Goal: Task Accomplishment & Management: Manage account settings

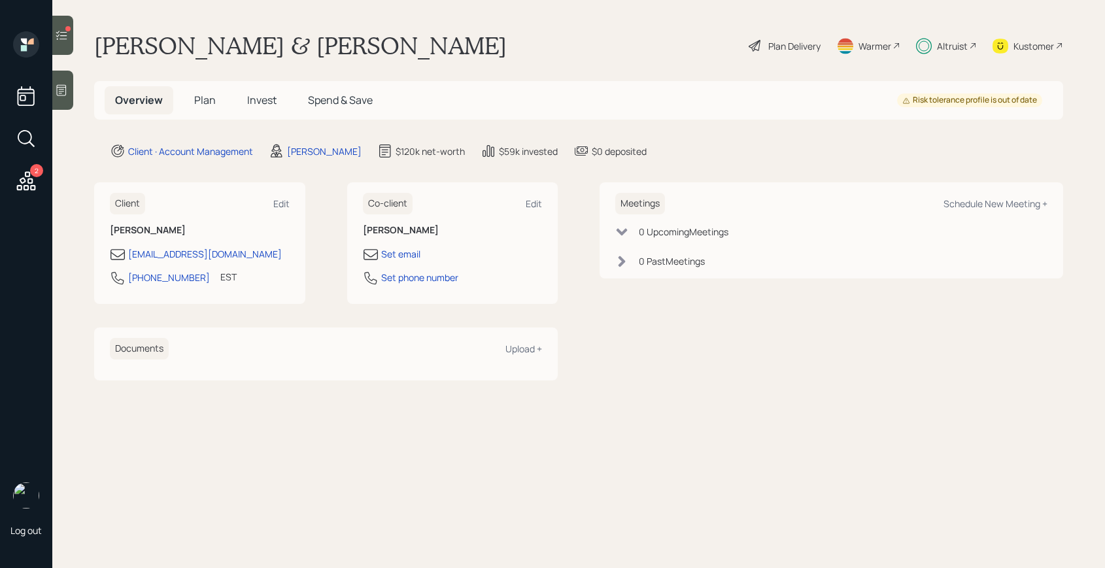
click at [249, 107] on span "Invest" at bounding box center [261, 100] width 29 height 14
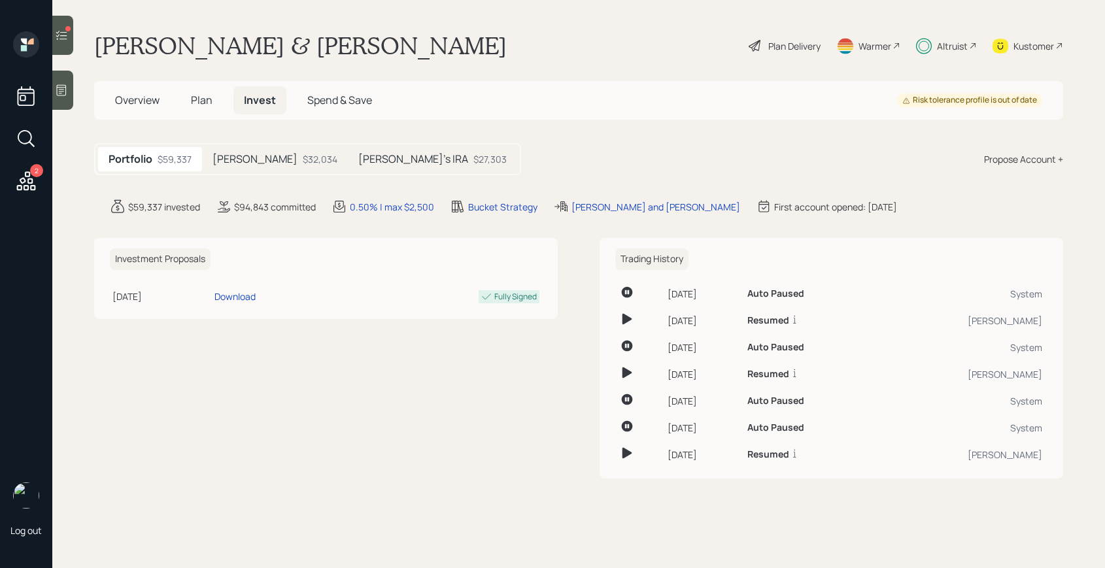
click at [258, 158] on h5 "[PERSON_NAME]" at bounding box center [254, 159] width 85 height 12
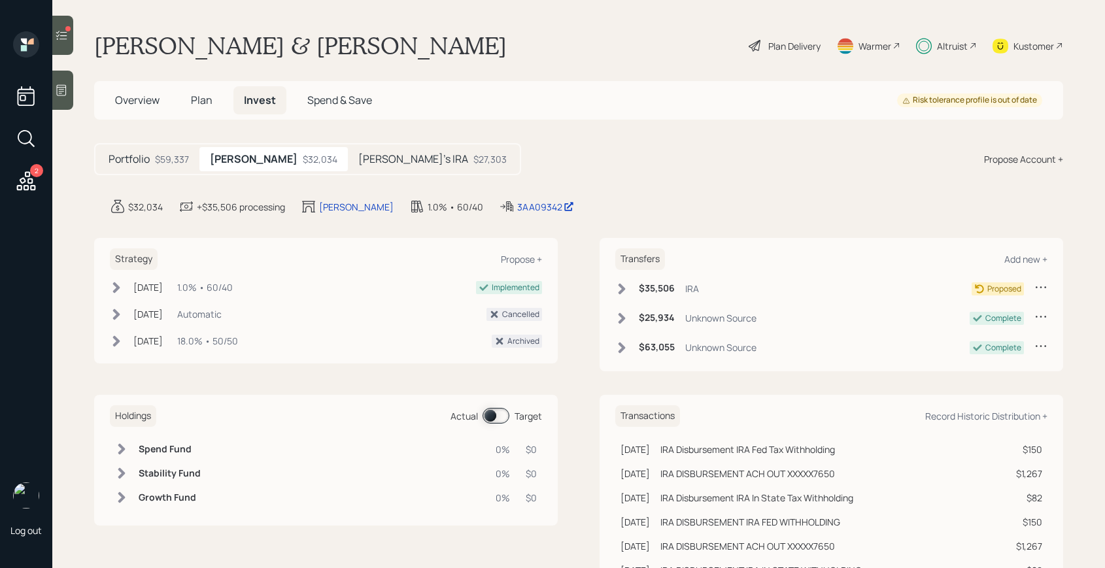
click at [348, 169] on div "[PERSON_NAME]'s IRA $27,303" at bounding box center [432, 159] width 169 height 24
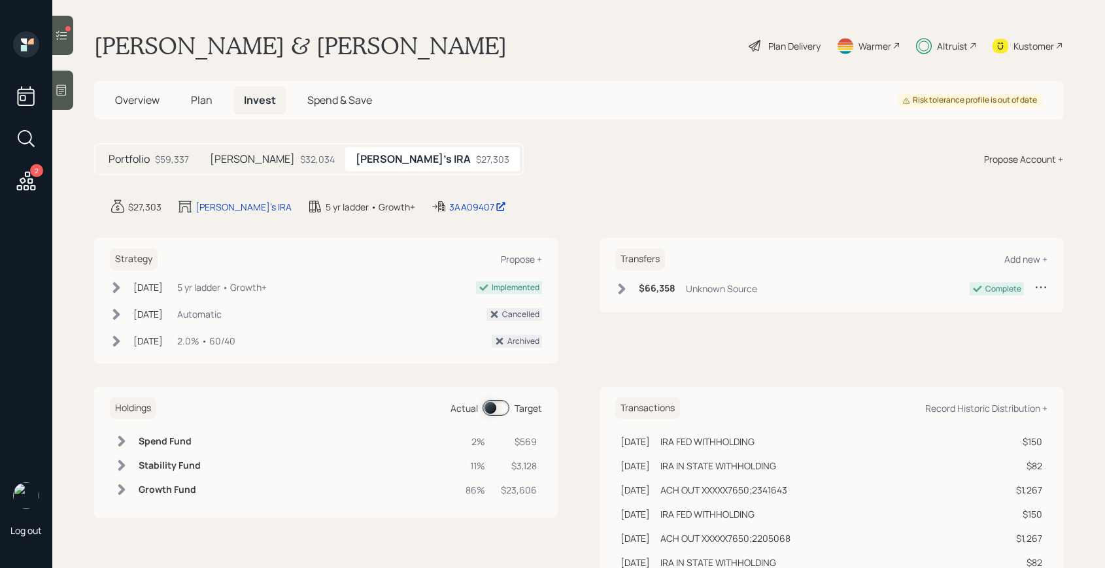
click at [275, 170] on div "[PERSON_NAME] $32,034" at bounding box center [272, 159] width 146 height 24
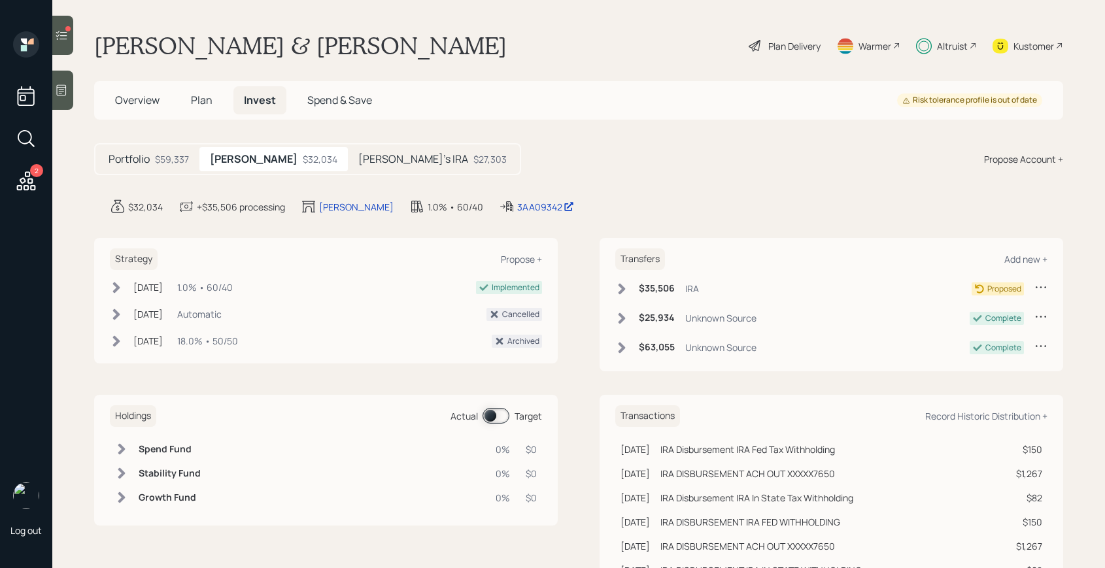
click at [499, 418] on span at bounding box center [495, 416] width 27 height 16
click at [362, 160] on h5 "[PERSON_NAME]'s IRA" at bounding box center [413, 159] width 110 height 12
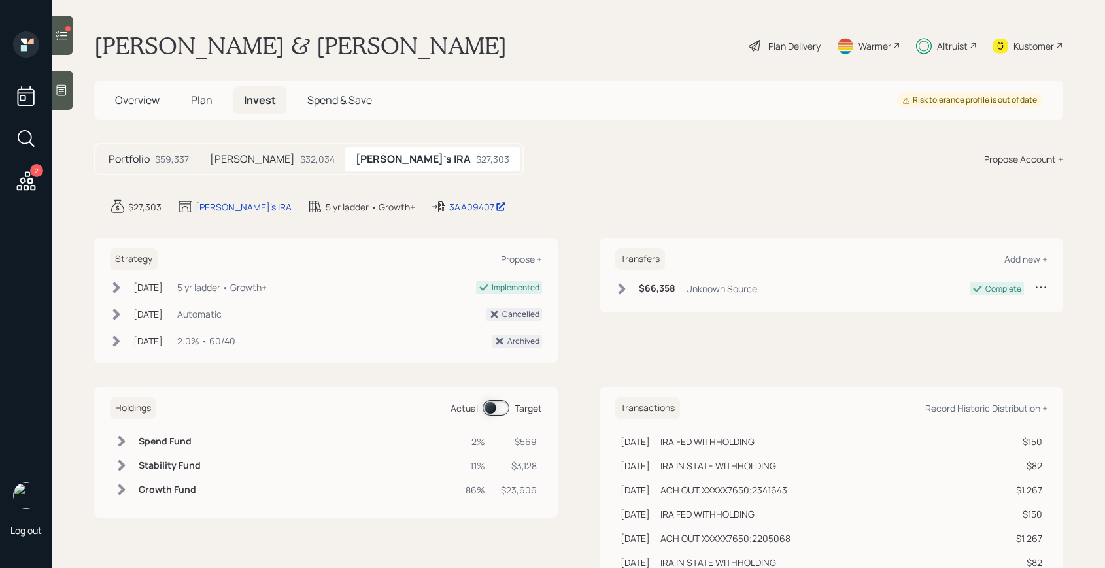
click at [498, 413] on span at bounding box center [495, 408] width 27 height 16
click at [498, 407] on span at bounding box center [495, 408] width 27 height 16
click at [236, 146] on div "Portfolio $59,337 [PERSON_NAME] $32,034 [PERSON_NAME]'s IRA $27,303" at bounding box center [309, 159] width 430 height 32
click at [237, 155] on h5 "[PERSON_NAME]" at bounding box center [252, 159] width 85 height 12
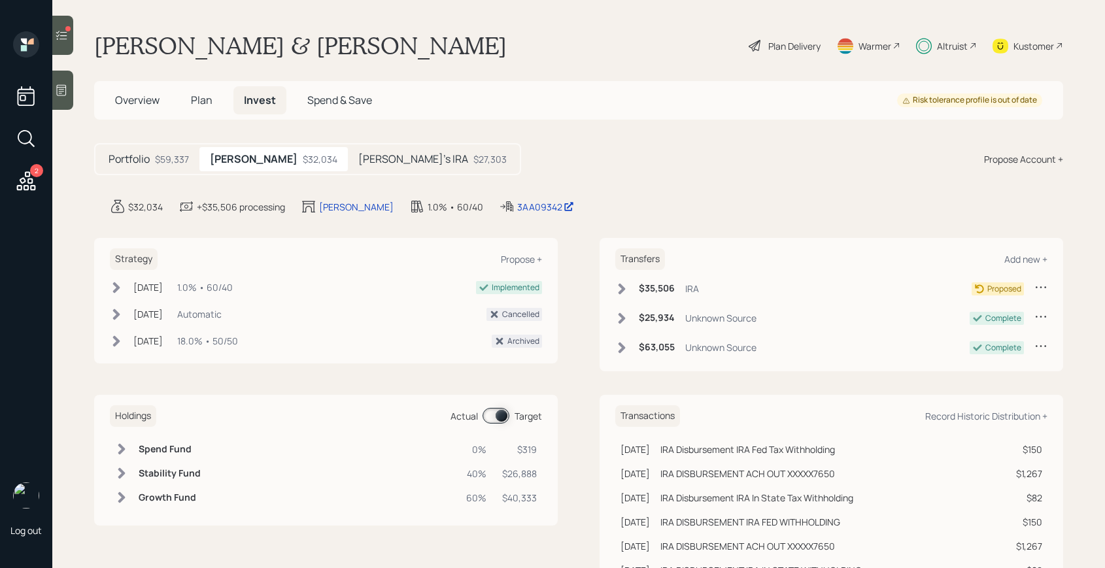
click at [505, 432] on div "Holdings Actual Target Spend Fund 0% $319 Stability Fund 40% $26,888 Growth Fun…" at bounding box center [326, 460] width 464 height 131
click at [505, 422] on span at bounding box center [495, 416] width 27 height 16
click at [577, 207] on div "edit" at bounding box center [585, 207] width 16 height 12
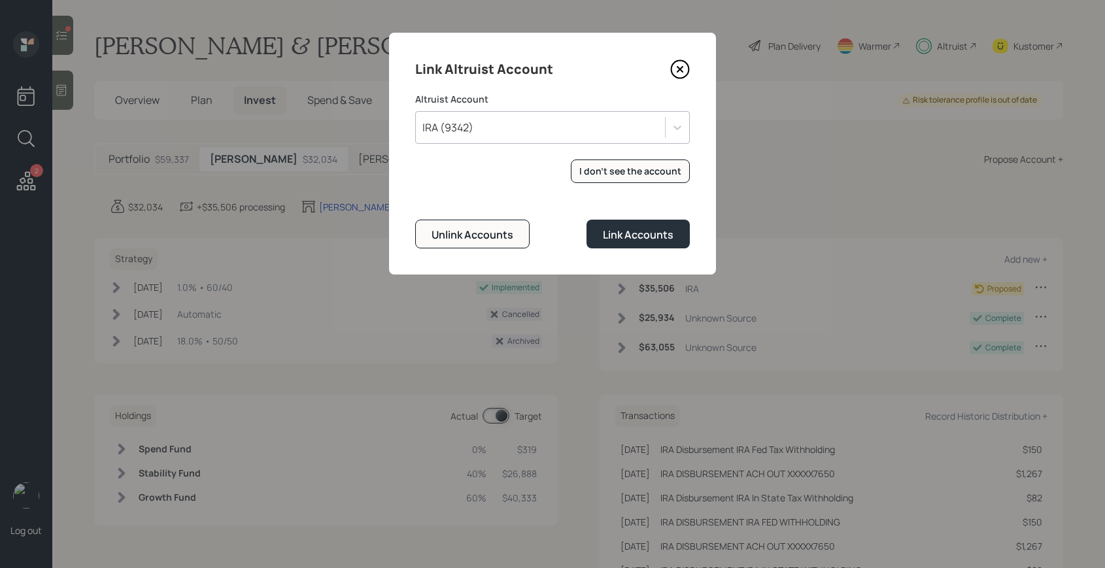
click at [677, 67] on icon at bounding box center [679, 69] width 5 height 5
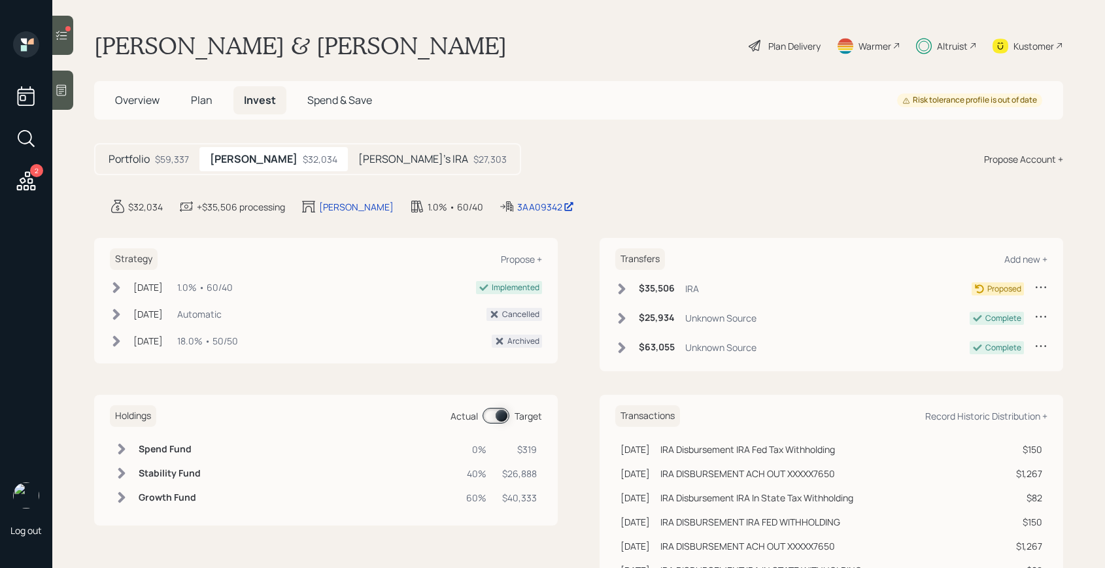
click at [764, 50] on div "Plan Delivery" at bounding box center [784, 45] width 75 height 29
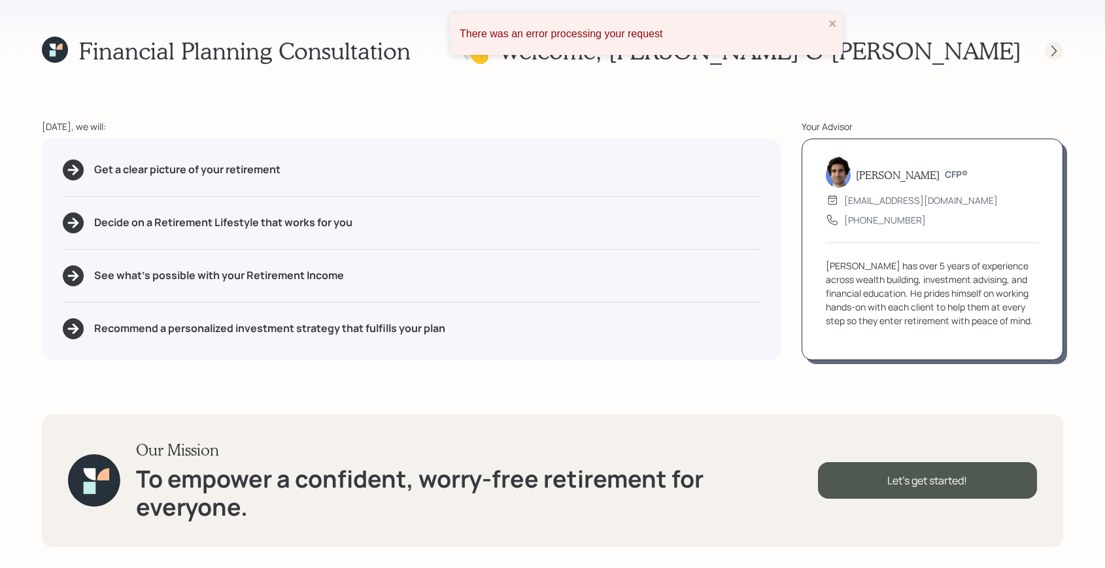
click at [1053, 50] on icon at bounding box center [1053, 50] width 13 height 13
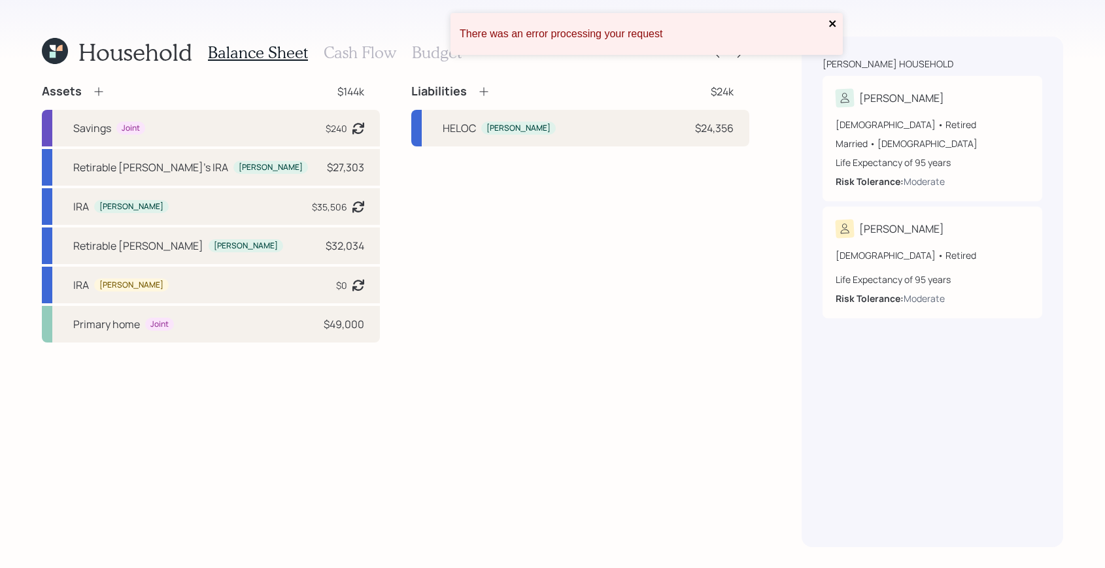
click at [831, 22] on icon "close" at bounding box center [832, 23] width 7 height 7
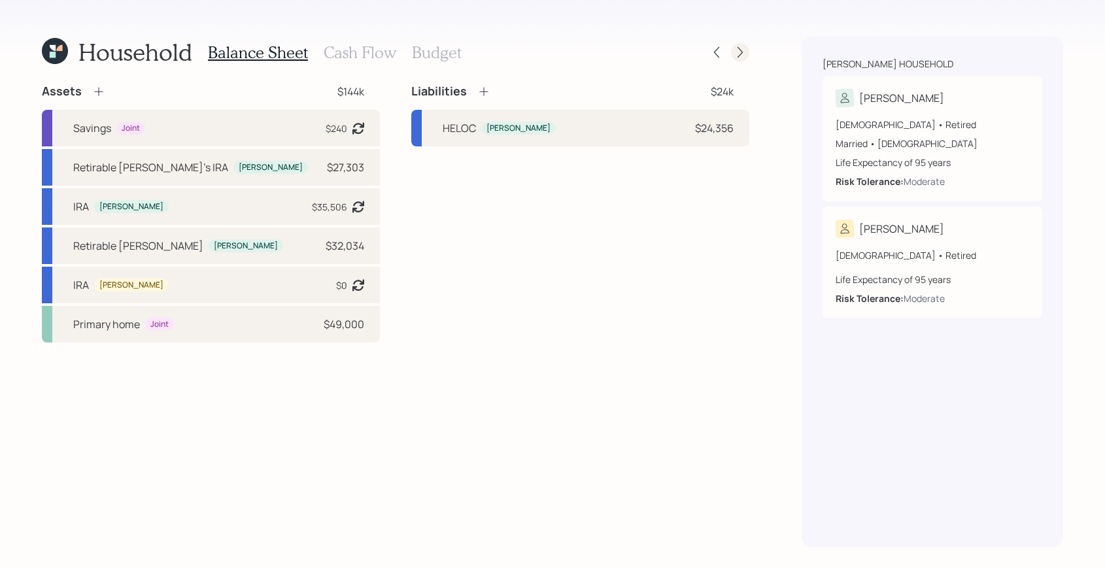
click at [741, 53] on icon at bounding box center [739, 52] width 5 height 11
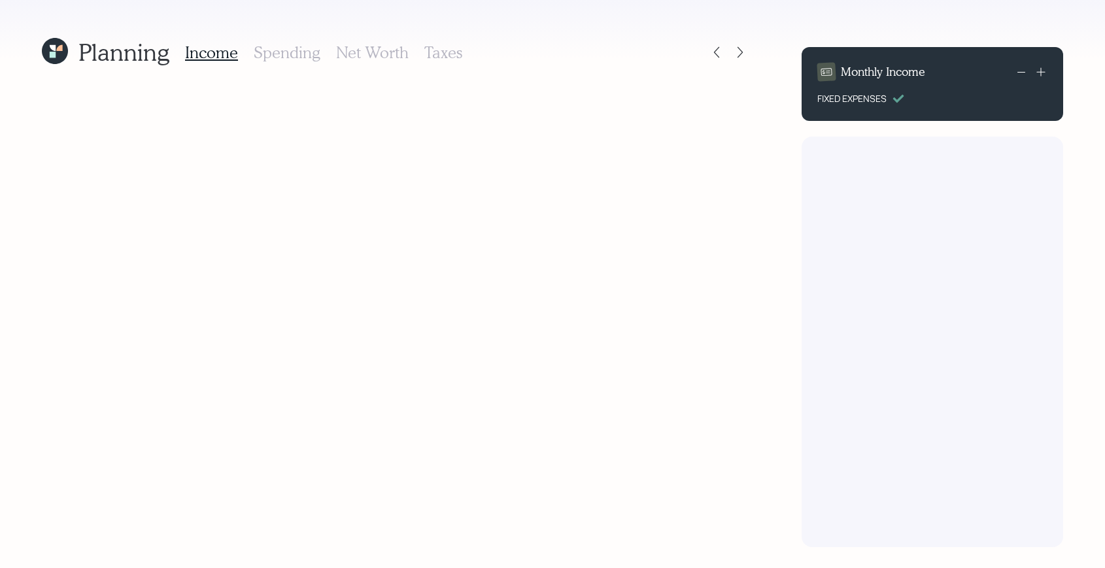
click at [61, 61] on icon at bounding box center [55, 51] width 26 height 26
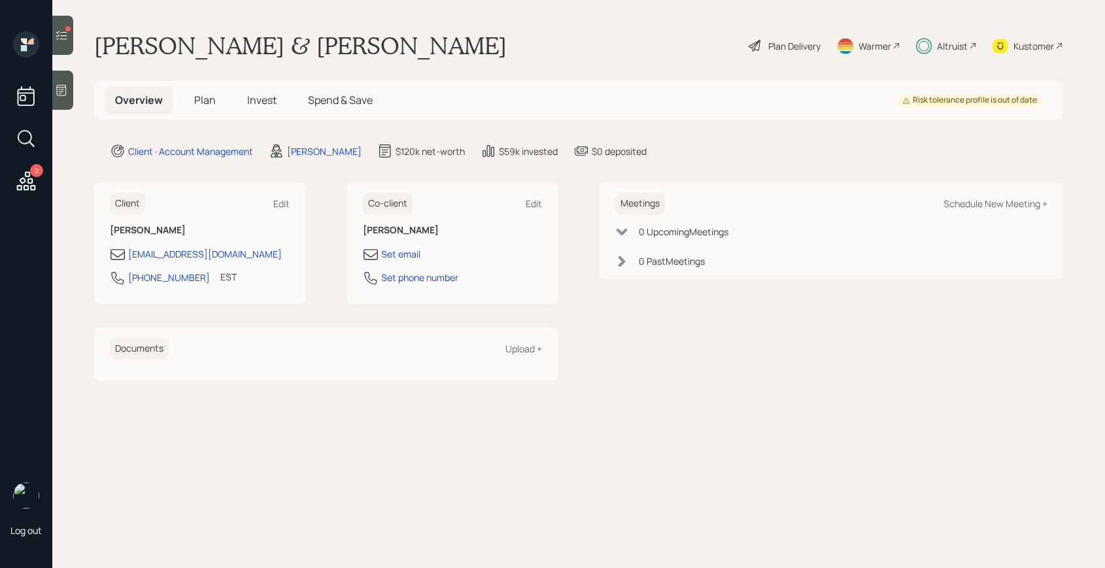
click at [201, 102] on span "Plan" at bounding box center [205, 100] width 22 height 14
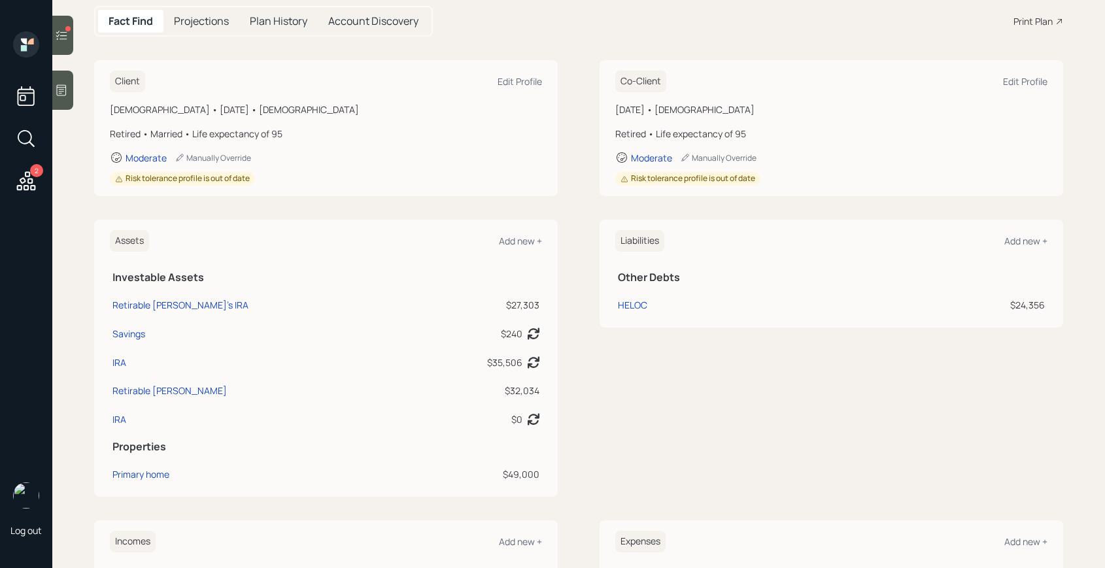
scroll to position [166, 0]
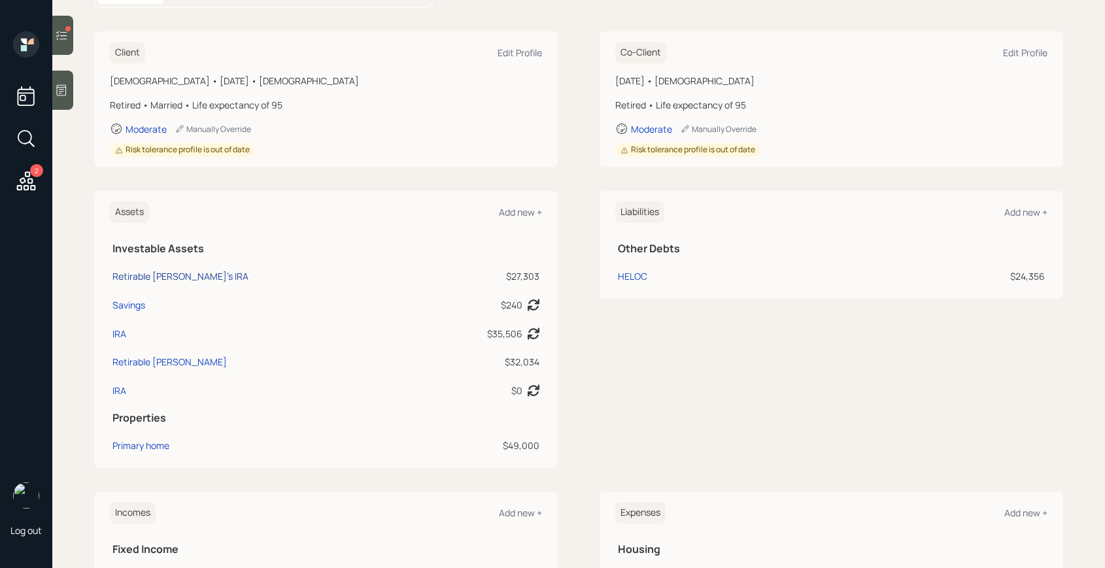
click at [148, 278] on div "Retirable [PERSON_NAME]'s IRA" at bounding box center [180, 276] width 136 height 14
select select "ira"
select select "balanced"
click at [144, 307] on div "Savings" at bounding box center [128, 305] width 33 height 14
select select "cash"
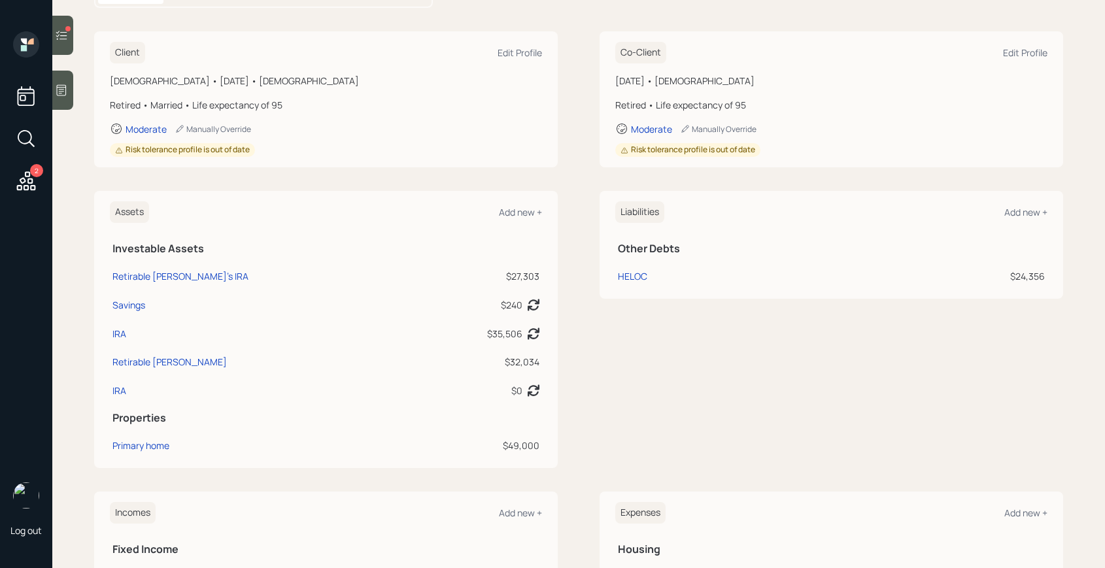
click at [131, 328] on div "IRA" at bounding box center [263, 334] width 302 height 14
click at [123, 333] on div "IRA" at bounding box center [119, 334] width 14 height 14
select select "roth_ira"
select select "balanced"
click at [126, 362] on div "Retirable [PERSON_NAME]" at bounding box center [169, 362] width 114 height 14
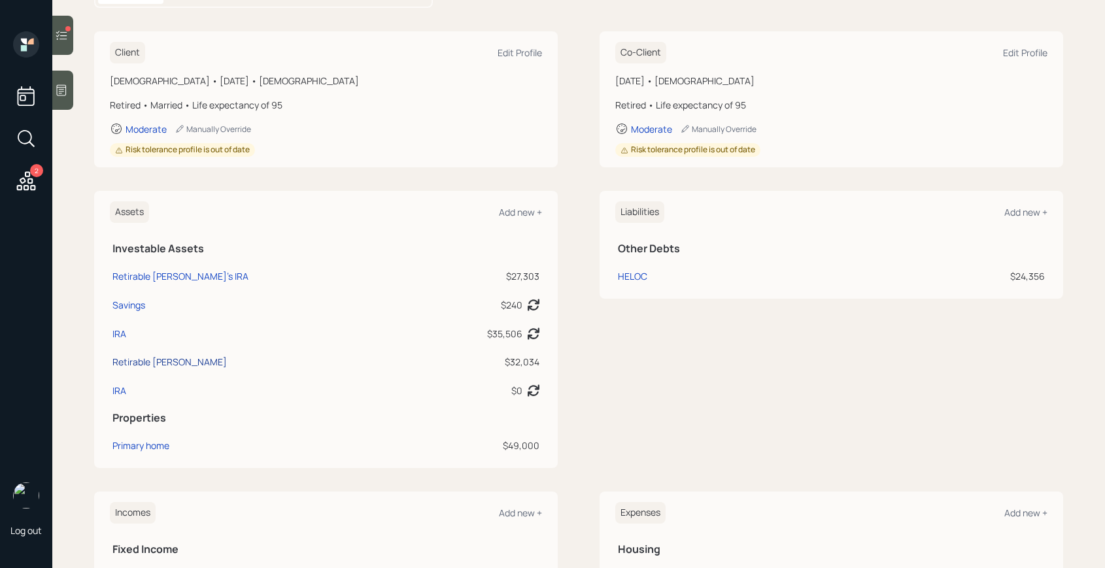
select select "ira"
select select "balanced"
click at [123, 392] on div "IRA" at bounding box center [119, 391] width 14 height 14
select select "ira"
select select "conservative"
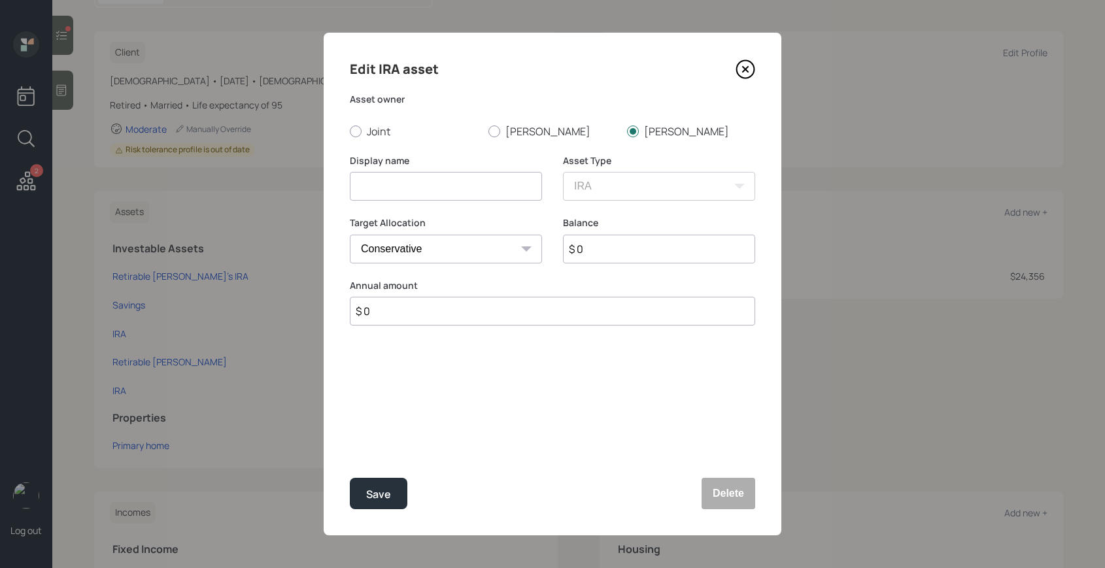
click at [434, 190] on input at bounding box center [446, 186] width 192 height 29
type input "IRA"
click at [388, 490] on div "Save" at bounding box center [378, 495] width 25 height 18
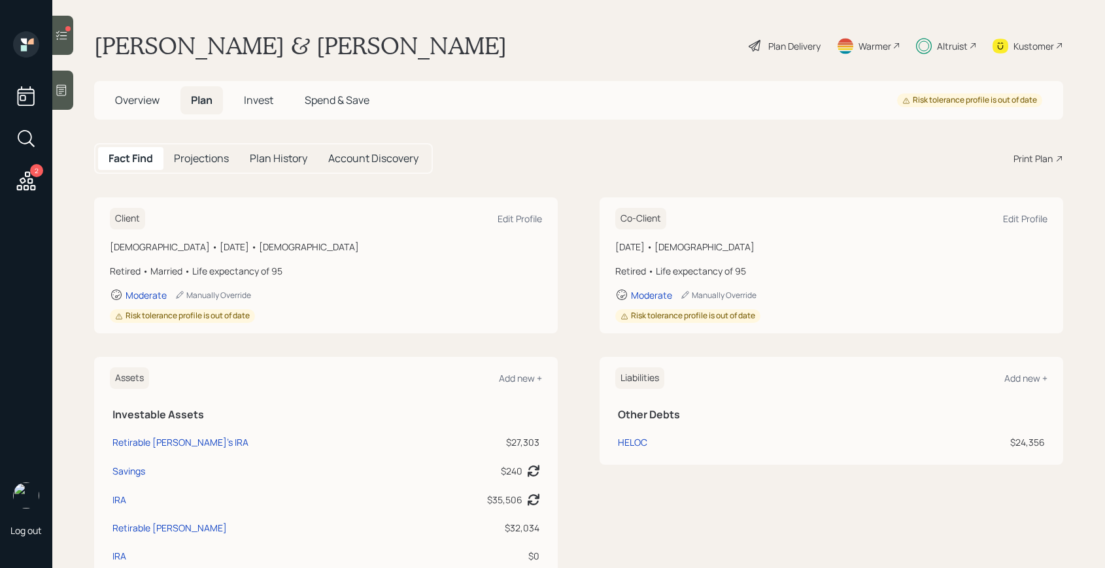
click at [265, 101] on span "Invest" at bounding box center [258, 100] width 29 height 14
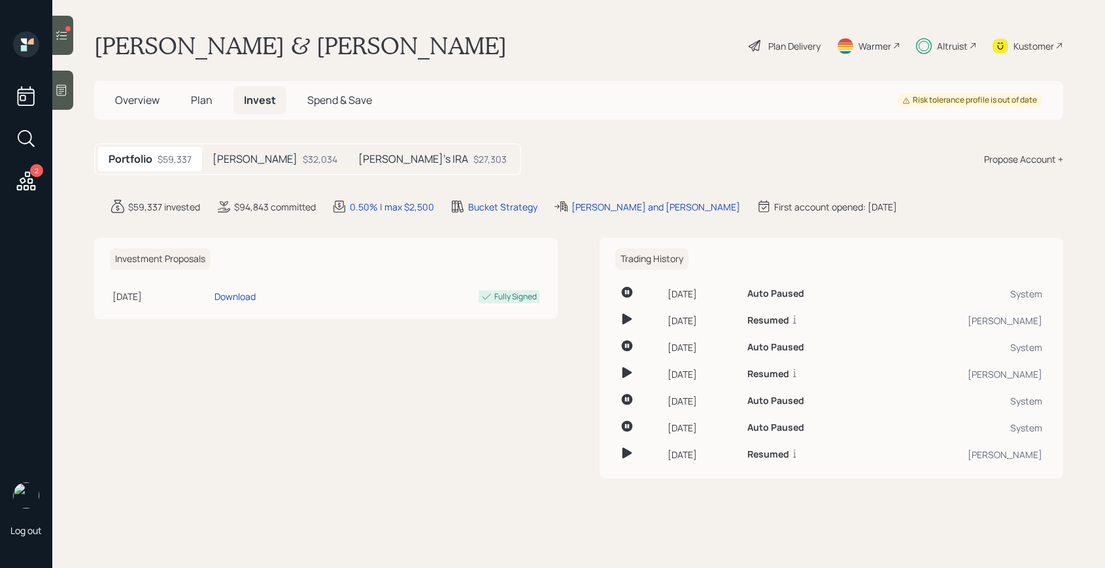
click at [793, 43] on div "Plan Delivery" at bounding box center [794, 46] width 52 height 14
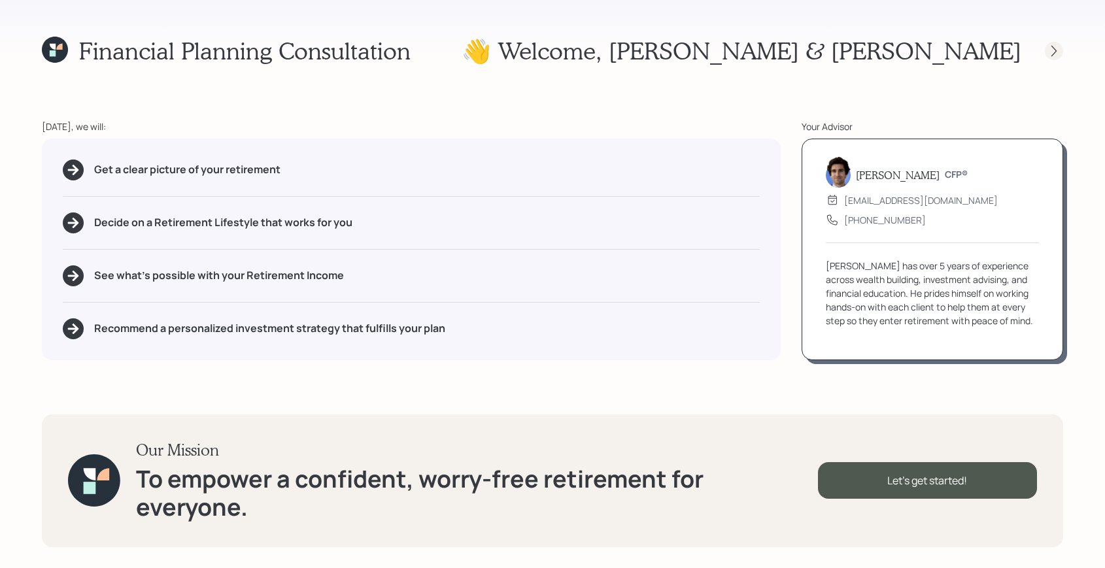
click at [1060, 49] on div at bounding box center [1054, 51] width 18 height 18
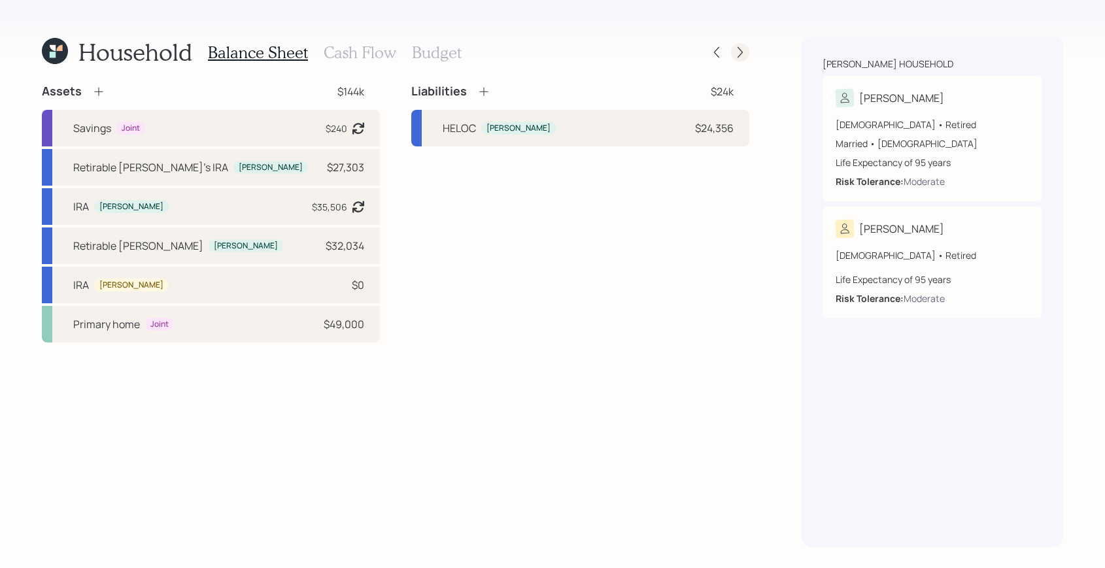
click at [741, 56] on icon at bounding box center [740, 52] width 13 height 13
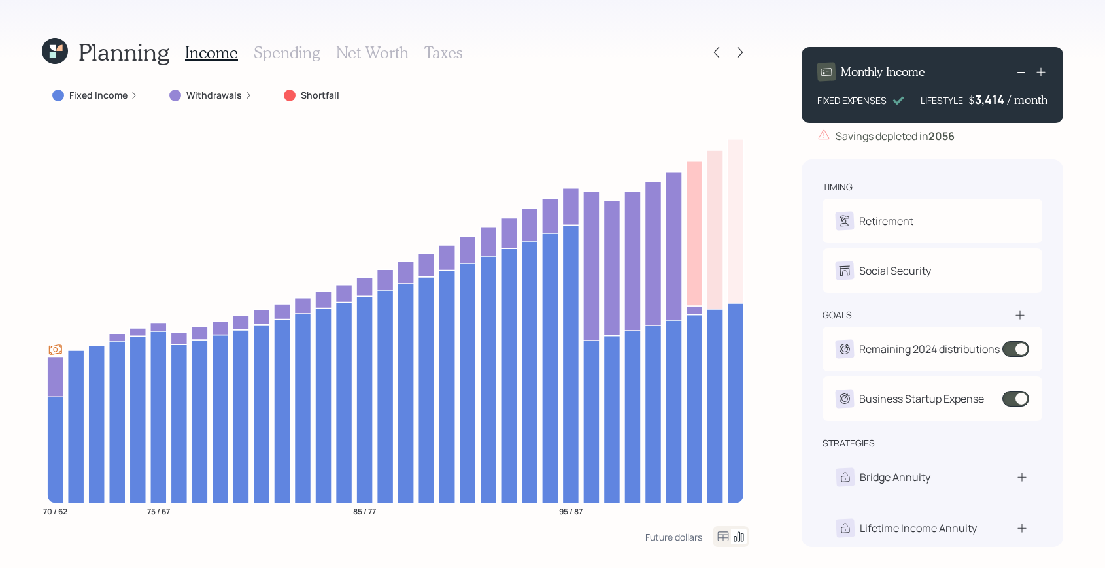
click at [741, 56] on icon at bounding box center [740, 52] width 13 height 13
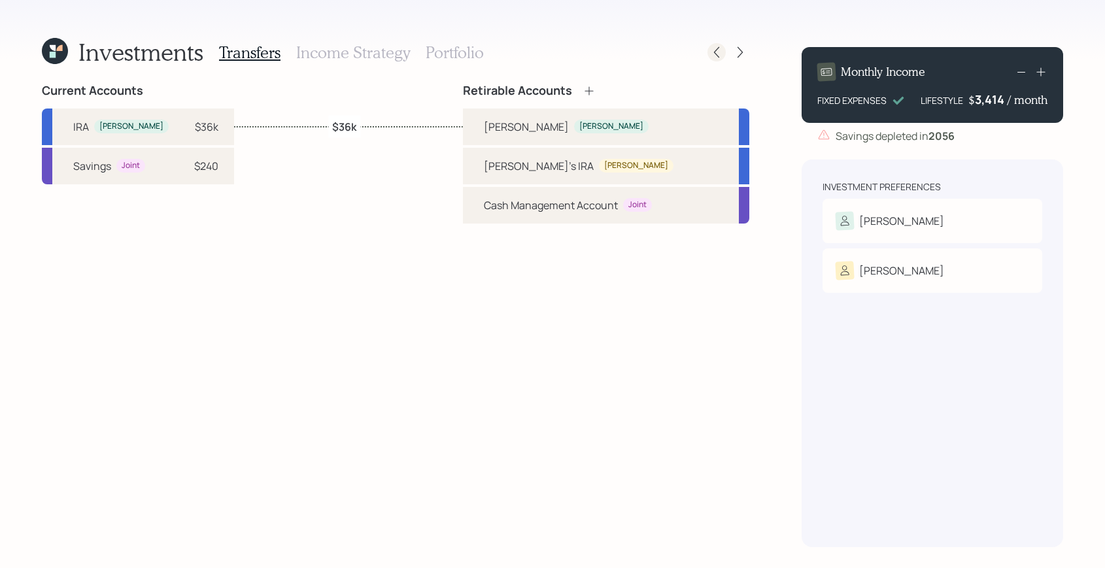
click at [720, 54] on icon at bounding box center [716, 52] width 13 height 13
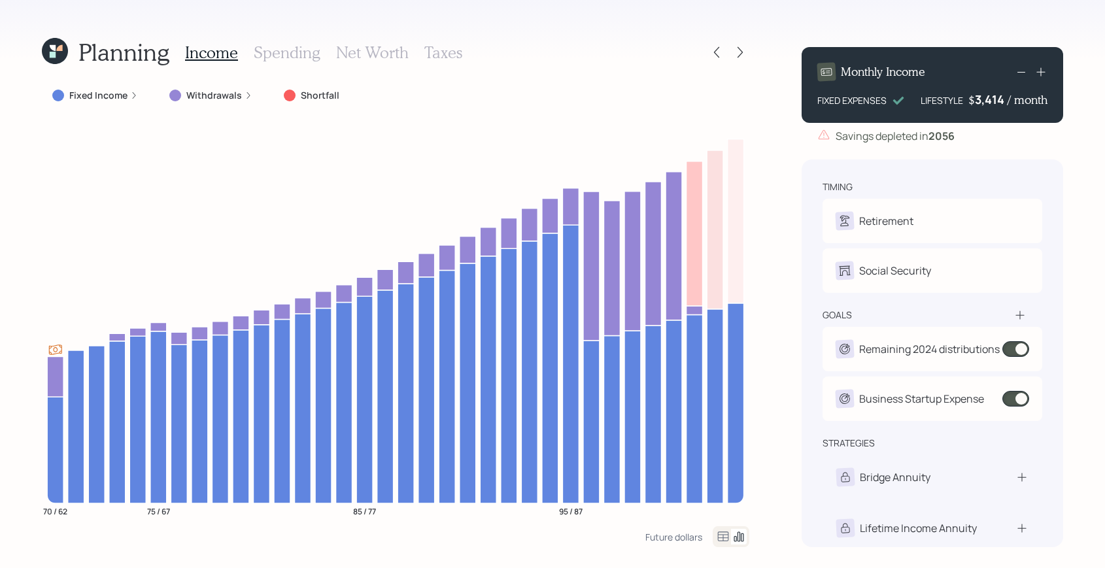
click at [720, 54] on icon at bounding box center [716, 52] width 13 height 13
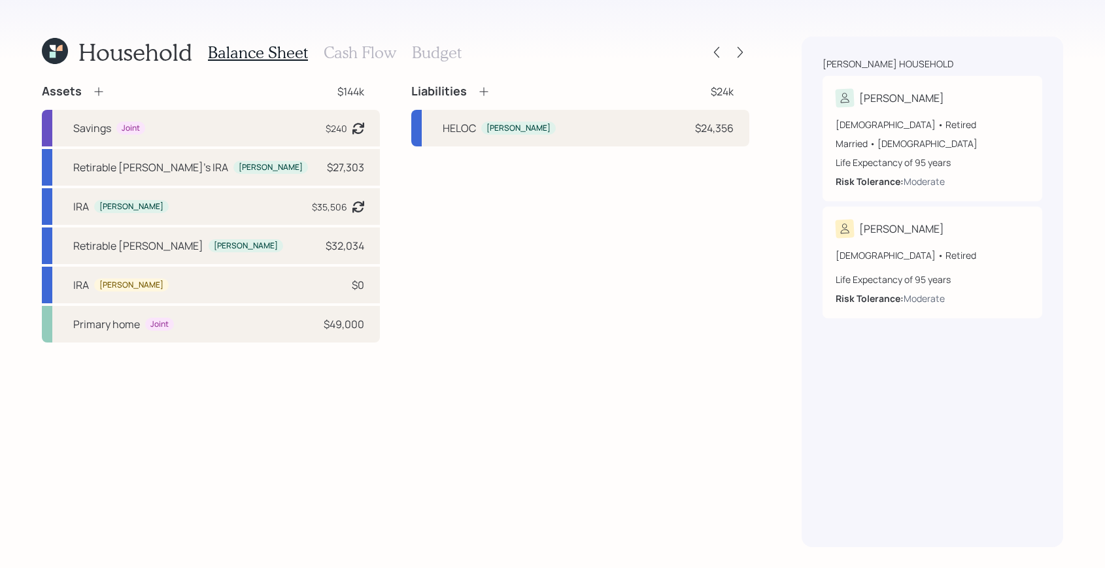
click at [53, 52] on icon at bounding box center [53, 55] width 6 height 6
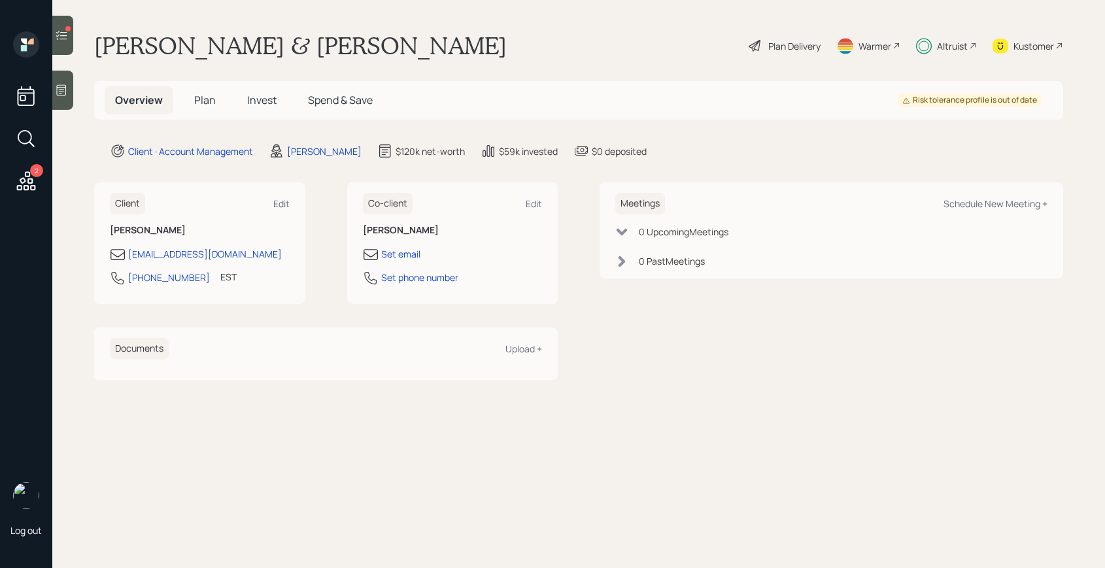
click at [266, 104] on span "Invest" at bounding box center [261, 100] width 29 height 14
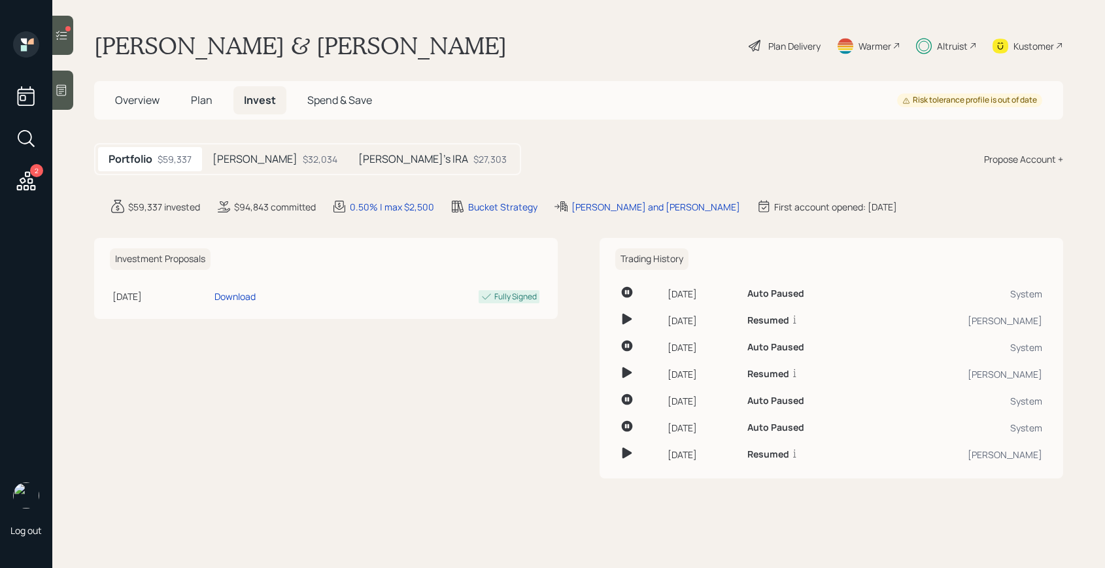
click at [303, 158] on div "$32,034" at bounding box center [320, 159] width 35 height 14
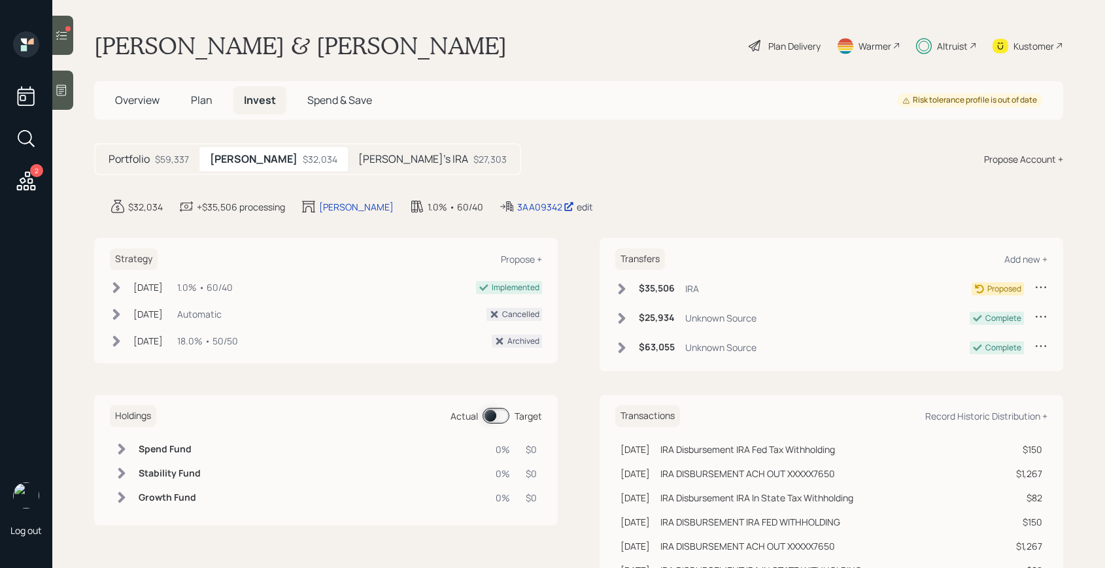
click at [577, 204] on div "edit" at bounding box center [585, 207] width 16 height 12
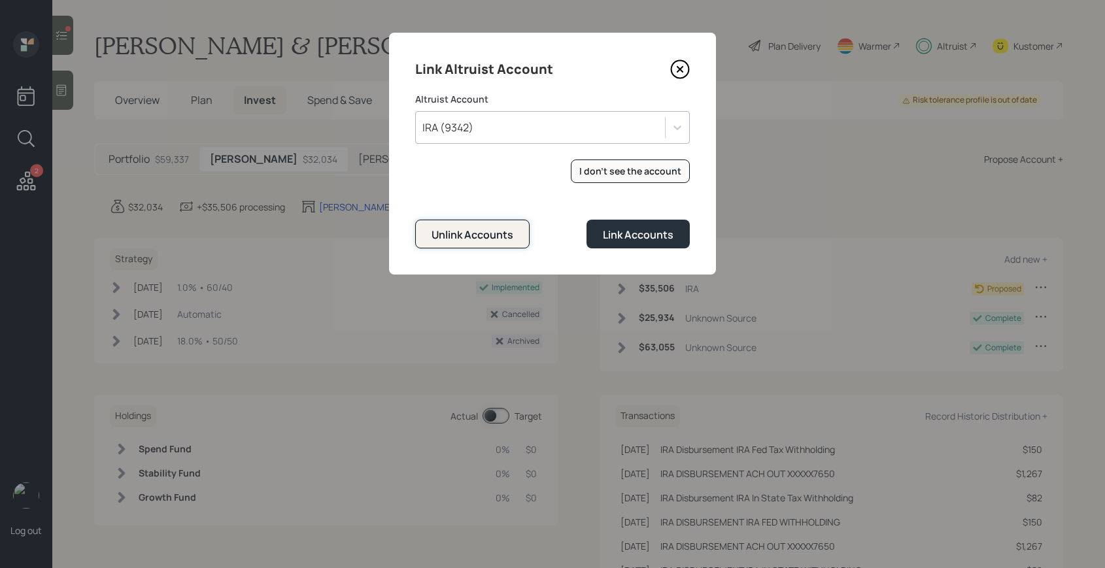
click at [503, 235] on div "Unlink Accounts" at bounding box center [473, 235] width 82 height 14
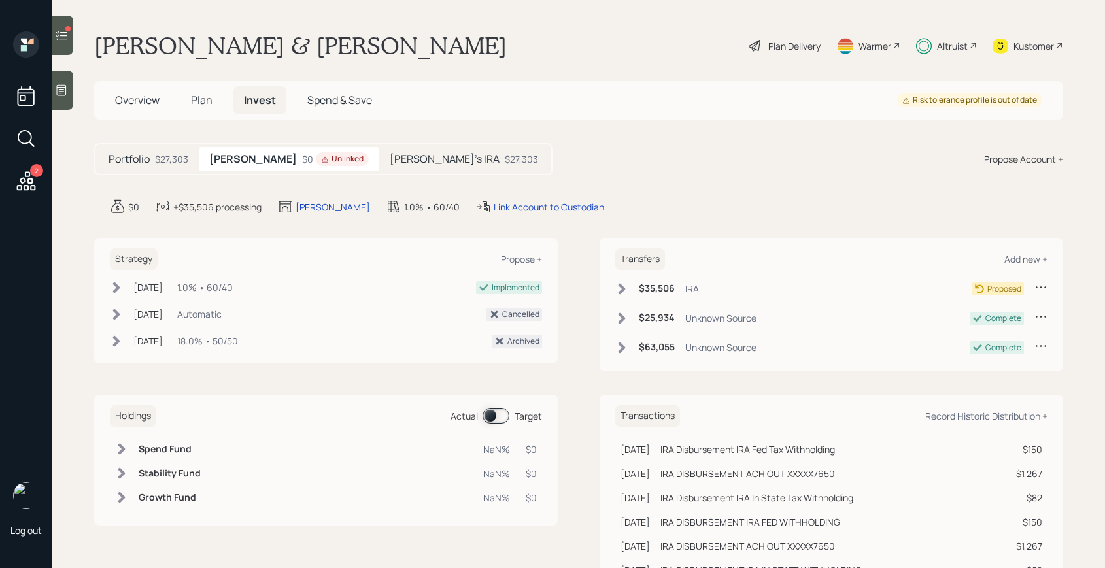
click at [202, 99] on span "Plan" at bounding box center [202, 100] width 22 height 14
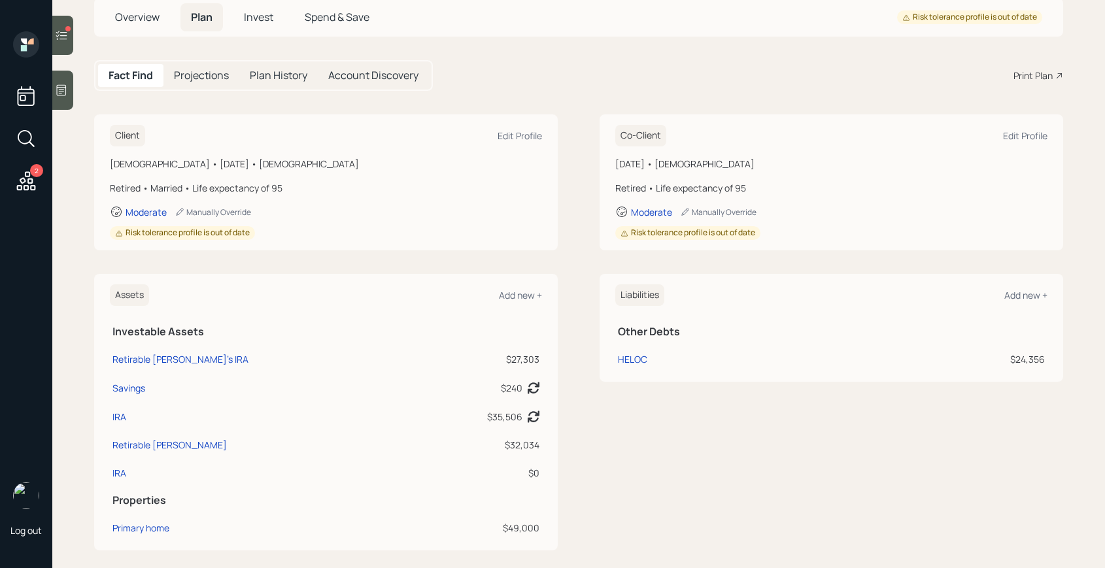
scroll to position [92, 0]
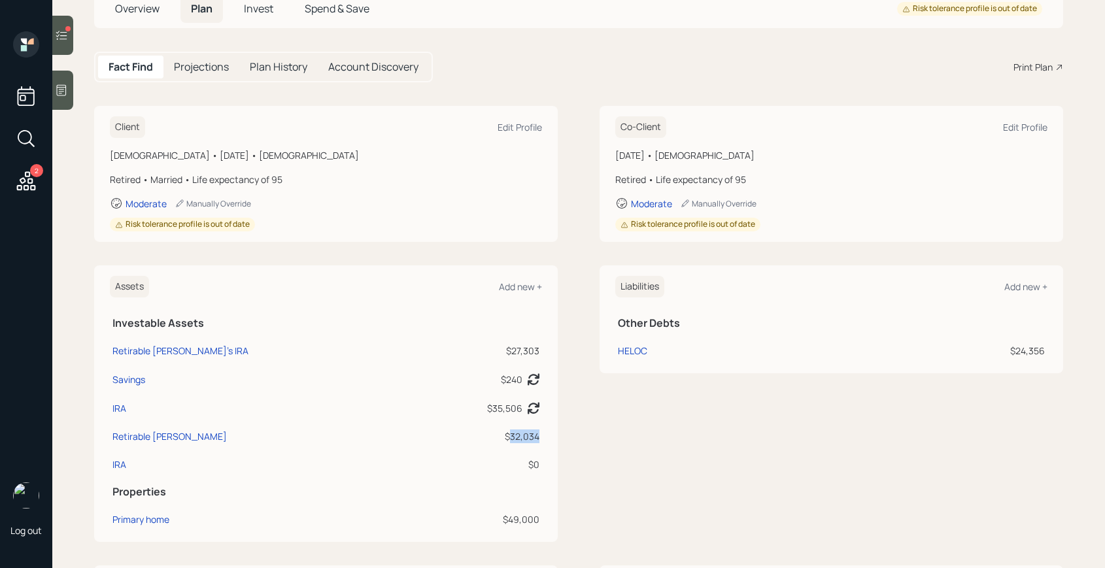
drag, startPoint x: 512, startPoint y: 437, endPoint x: 539, endPoint y: 437, distance: 26.8
click at [539, 437] on div "$32,034" at bounding box center [480, 437] width 120 height 14
copy div "32,034"
click at [120, 467] on div "IRA" at bounding box center [119, 465] width 14 height 14
select select "ira"
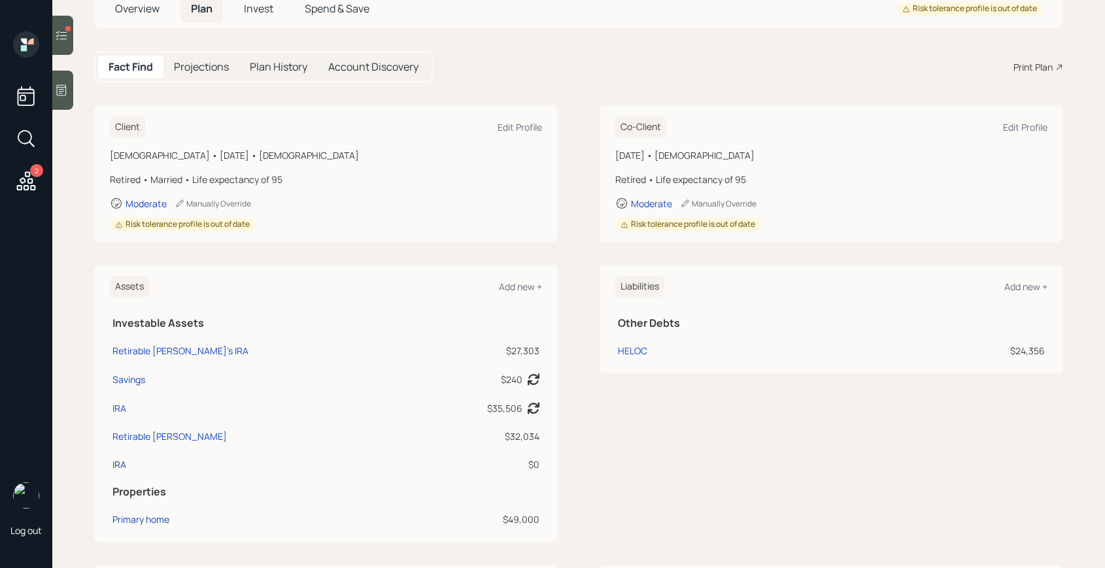
select select "conservative"
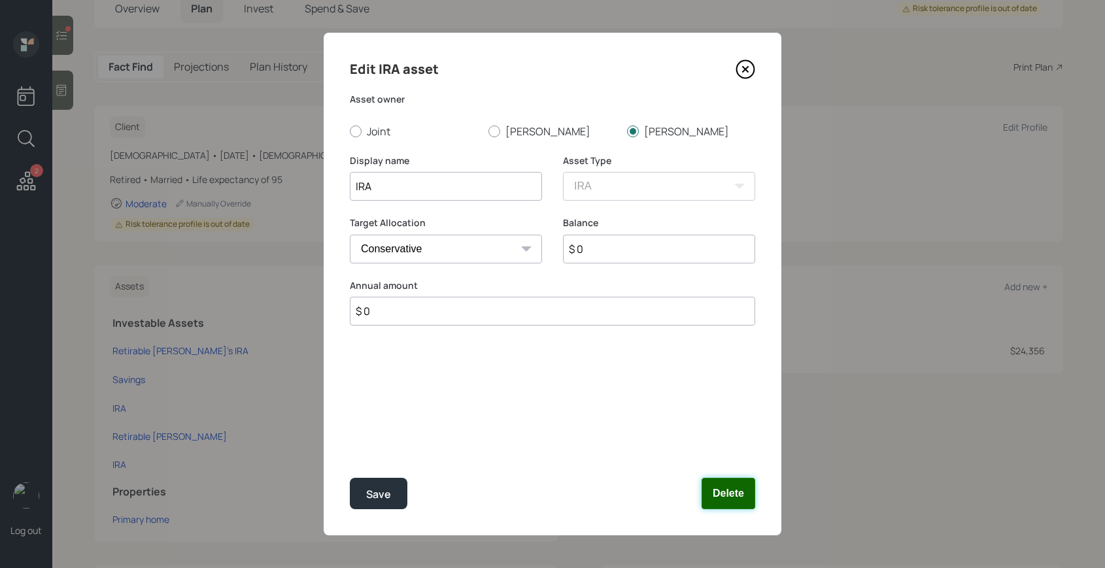
click at [735, 488] on button "Delete" at bounding box center [729, 493] width 54 height 31
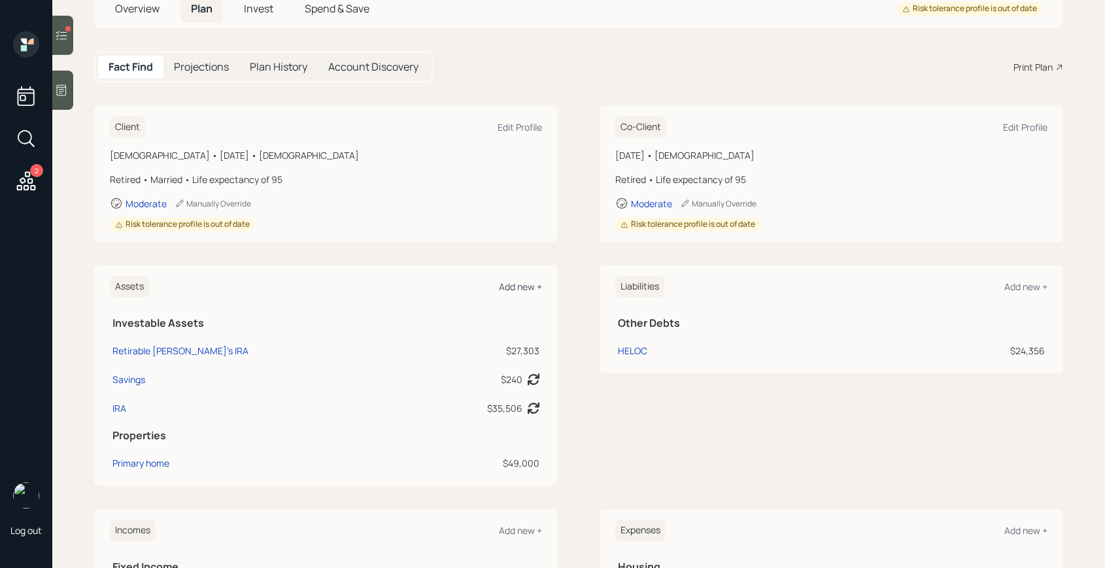
click at [520, 289] on div "Add new +" at bounding box center [520, 286] width 43 height 12
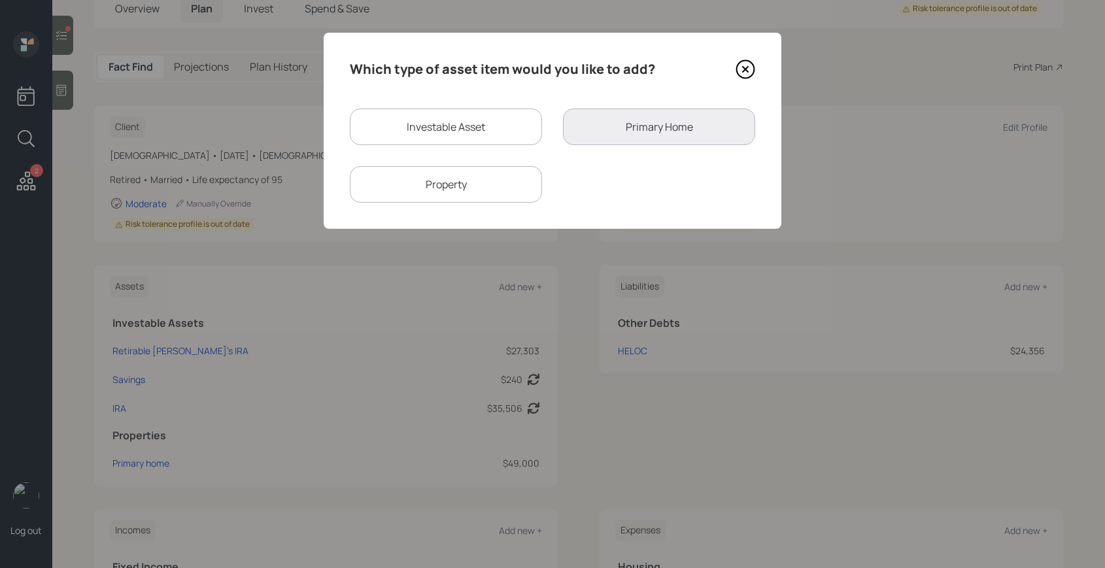
click at [435, 129] on div "Investable Asset" at bounding box center [446, 127] width 192 height 37
select select "taxable"
select select "balanced"
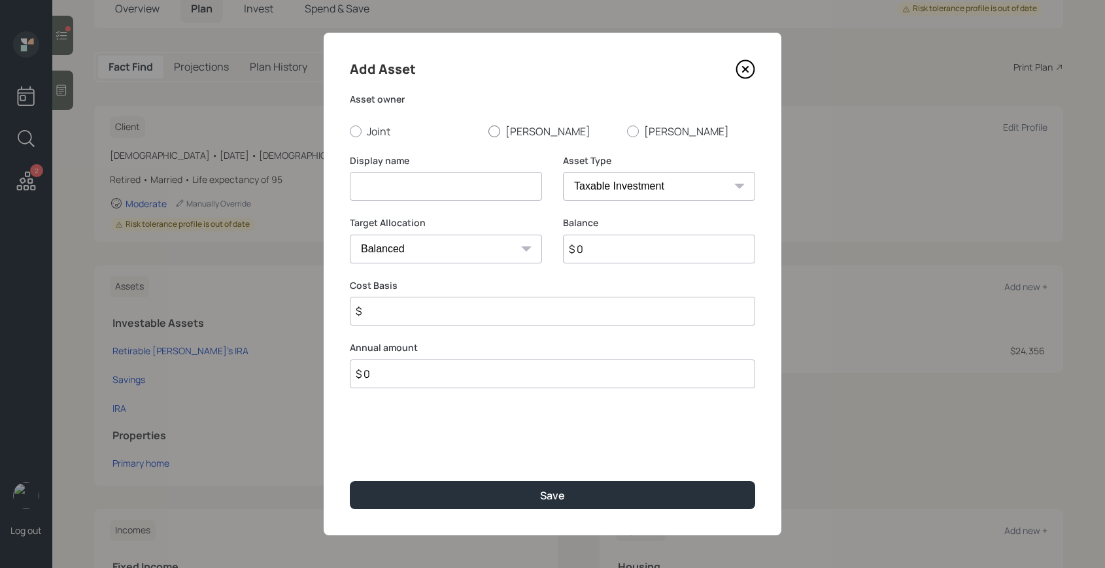
click at [501, 130] on label "[PERSON_NAME]" at bounding box center [552, 131] width 128 height 14
click at [488, 131] on input "[PERSON_NAME]" at bounding box center [488, 131] width 1 height 1
radio input "true"
click at [454, 177] on input at bounding box center [446, 186] width 192 height 29
type input "Rain IRA"
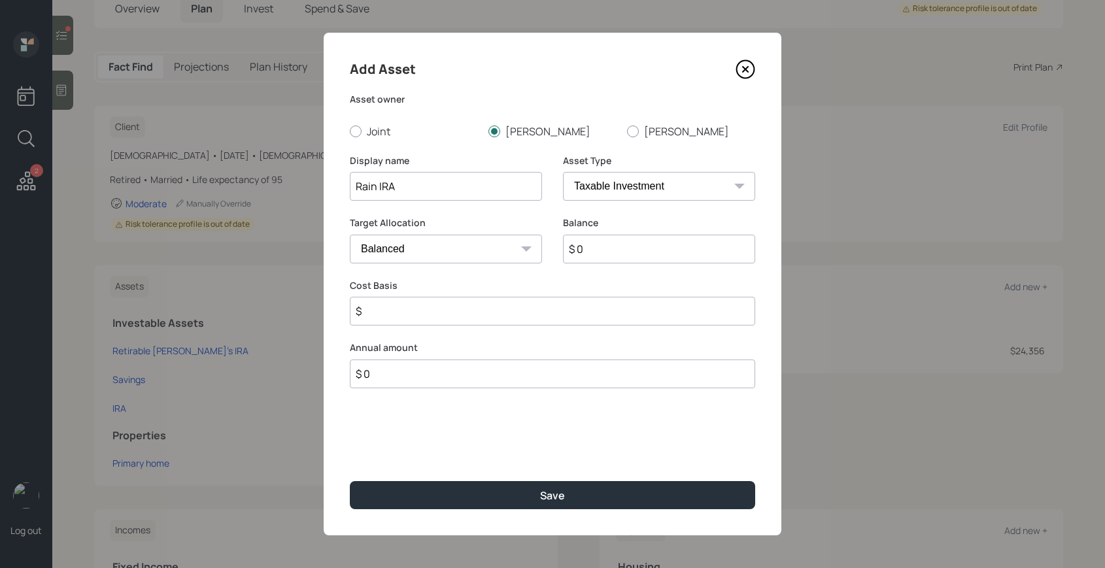
click at [635, 198] on select "SEP [PERSON_NAME] IRA 401(k) [PERSON_NAME] 401(k) 403(b) [PERSON_NAME] 403(b) 4…" at bounding box center [659, 186] width 192 height 29
select select "roth_ira"
click at [563, 172] on select "SEP [PERSON_NAME] IRA 401(k) [PERSON_NAME] 401(k) 403(b) [PERSON_NAME] 403(b) 4…" at bounding box center [659, 186] width 192 height 29
type input "$"
click at [375, 185] on input "Rain IRA" at bounding box center [446, 186] width 192 height 29
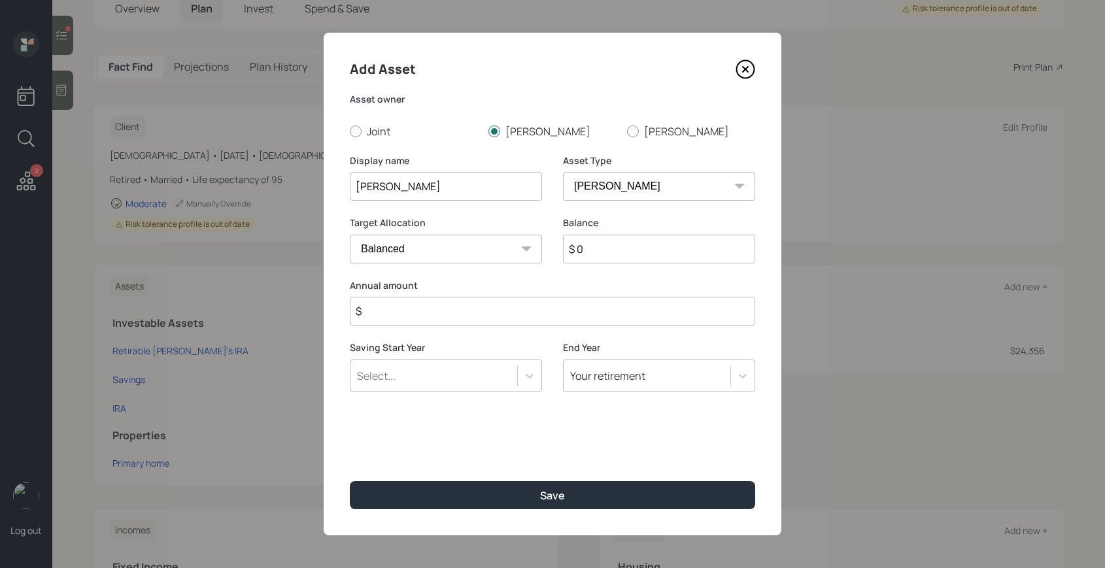
type input "[PERSON_NAME]"
click at [587, 251] on input "$ 0" at bounding box center [659, 249] width 192 height 29
click at [586, 251] on input "$ 0" at bounding box center [659, 249] width 192 height 29
paste input "32,034"
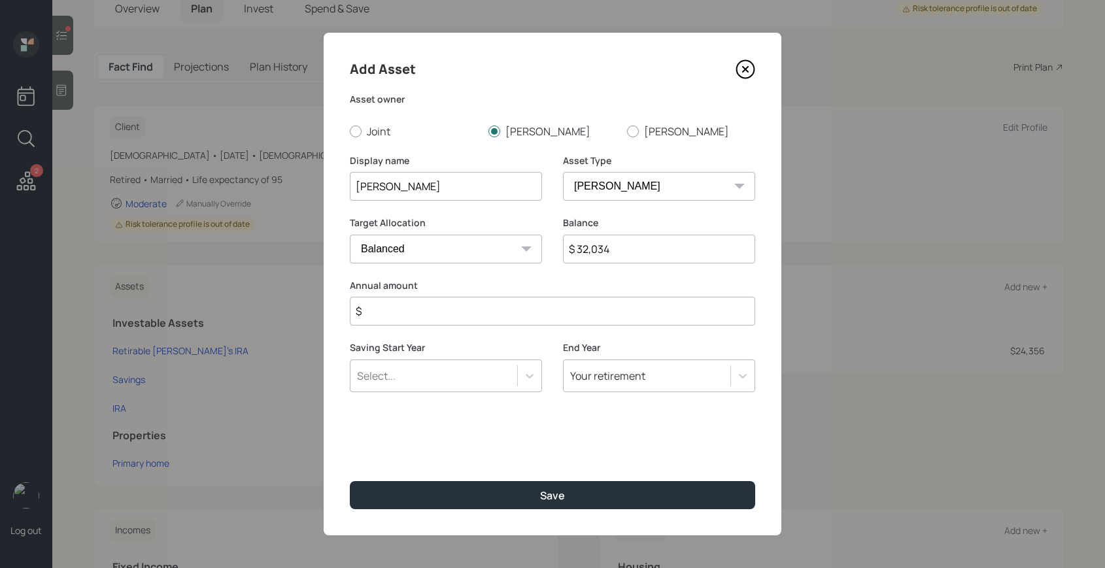
type input "$ 32,034"
type input "$ 0"
click at [350, 481] on button "Save" at bounding box center [552, 495] width 405 height 28
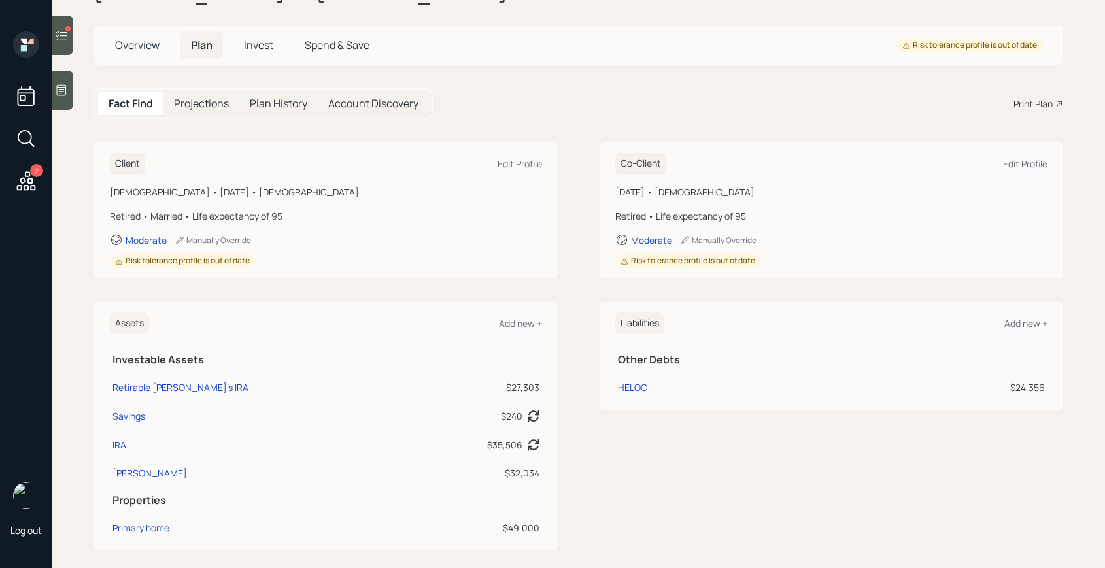
scroll to position [42, 0]
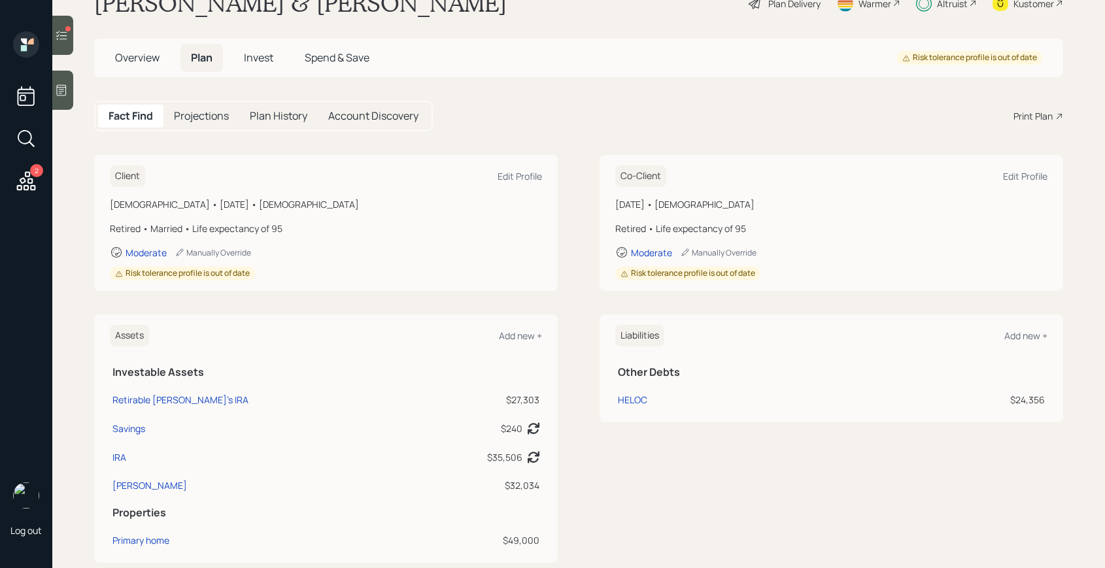
click at [794, 7] on div "Plan Delivery" at bounding box center [794, 4] width 52 height 14
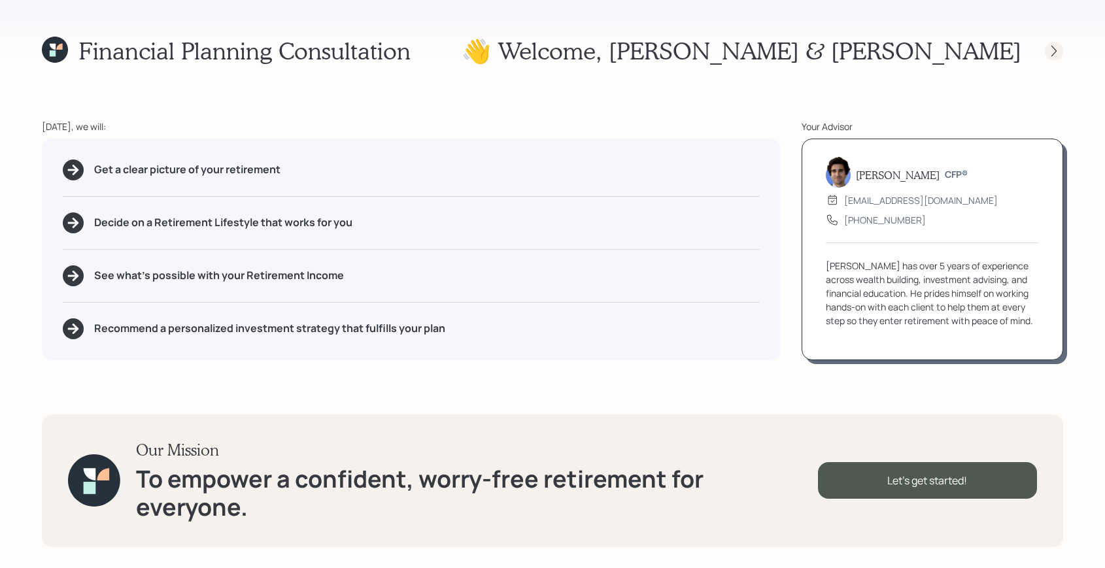
click at [1051, 48] on icon at bounding box center [1053, 50] width 13 height 13
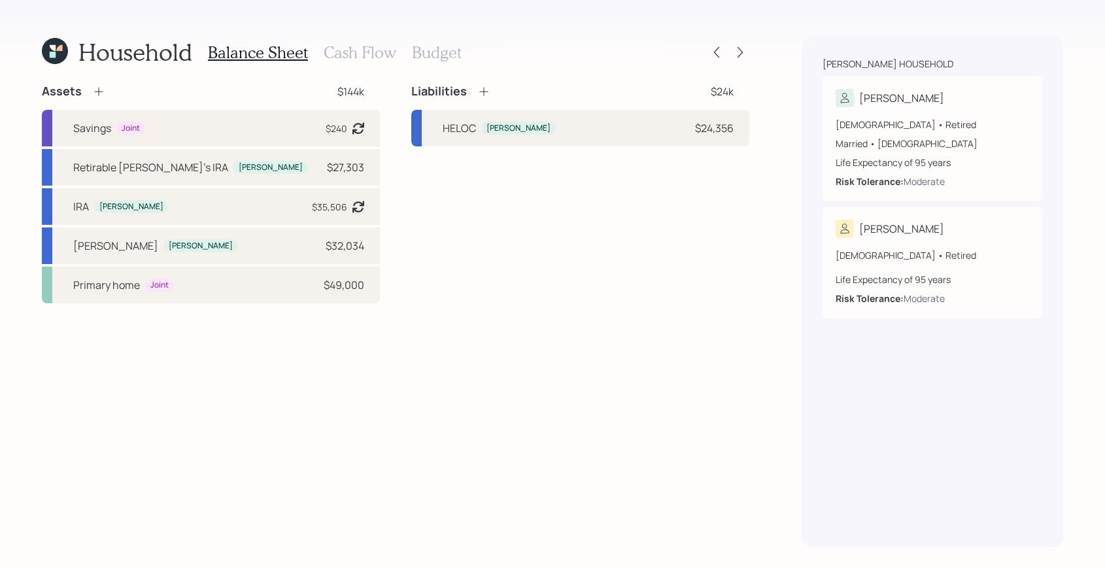
click at [741, 63] on div "Household Balance Sheet Cash Flow Budget" at bounding box center [395, 52] width 707 height 31
click at [741, 55] on icon at bounding box center [740, 52] width 13 height 13
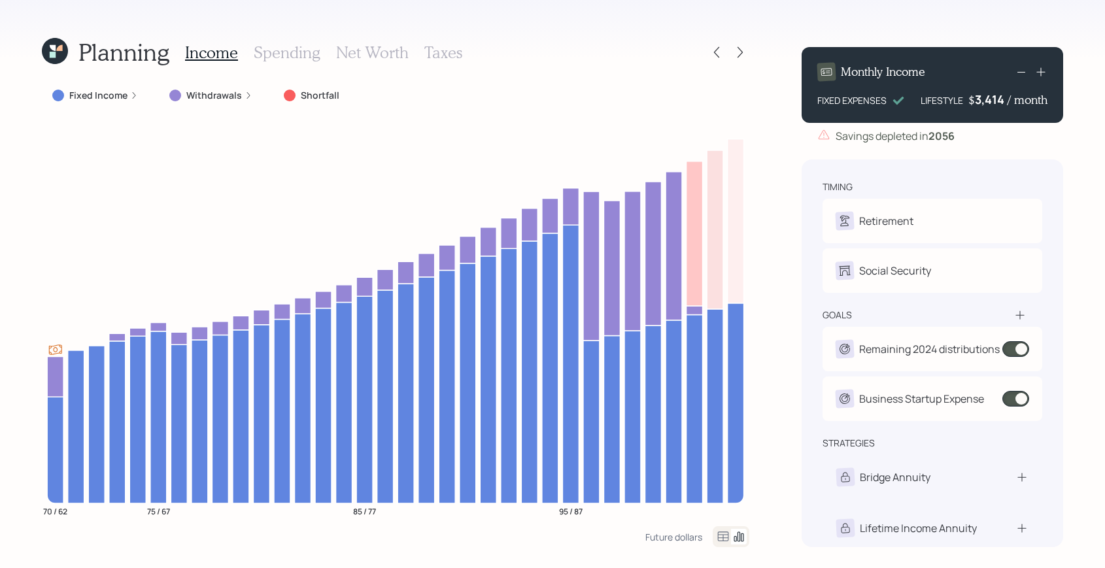
click at [1024, 318] on icon at bounding box center [1019, 315] width 13 height 13
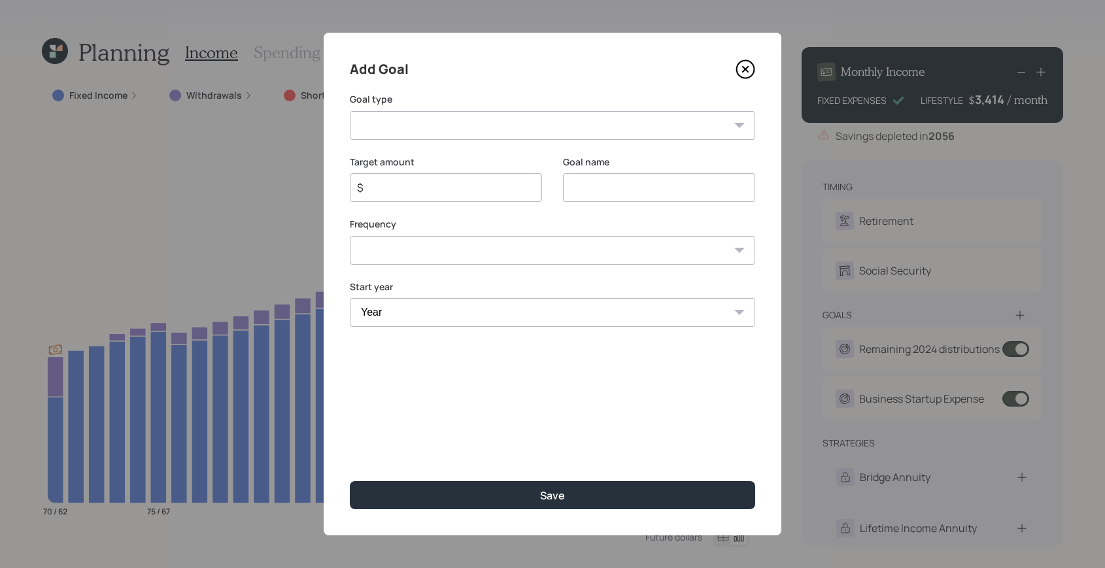
click at [571, 133] on select "Create an emergency fund Donate to charity Purchase a home Make a purchase Supp…" at bounding box center [552, 125] width 405 height 29
select select "other"
click at [350, 111] on select "Create an emergency fund Donate to charity Purchase a home Make a purchase Supp…" at bounding box center [552, 125] width 405 height 29
type input "Other"
click at [422, 192] on input "$" at bounding box center [441, 188] width 170 height 16
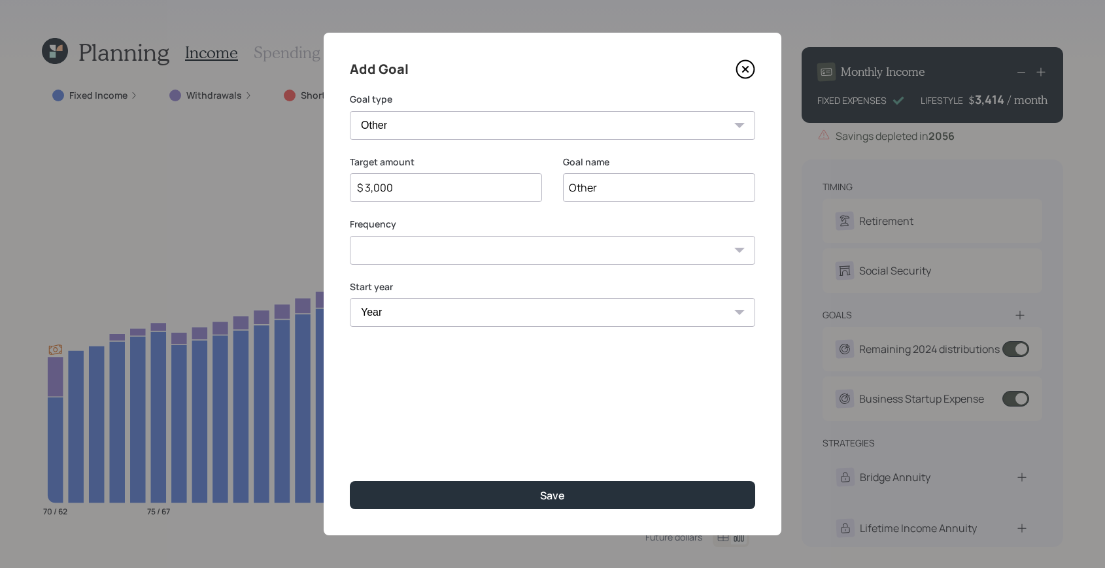
type input "$ 3,000"
click at [580, 179] on input "Other" at bounding box center [659, 187] width 192 height 29
type input "Remaining 2025 distributions"
click at [484, 248] on select "One time Every 1 year Every 2 years Every 3 years Every 4 years Every 5 years E…" at bounding box center [552, 250] width 405 height 29
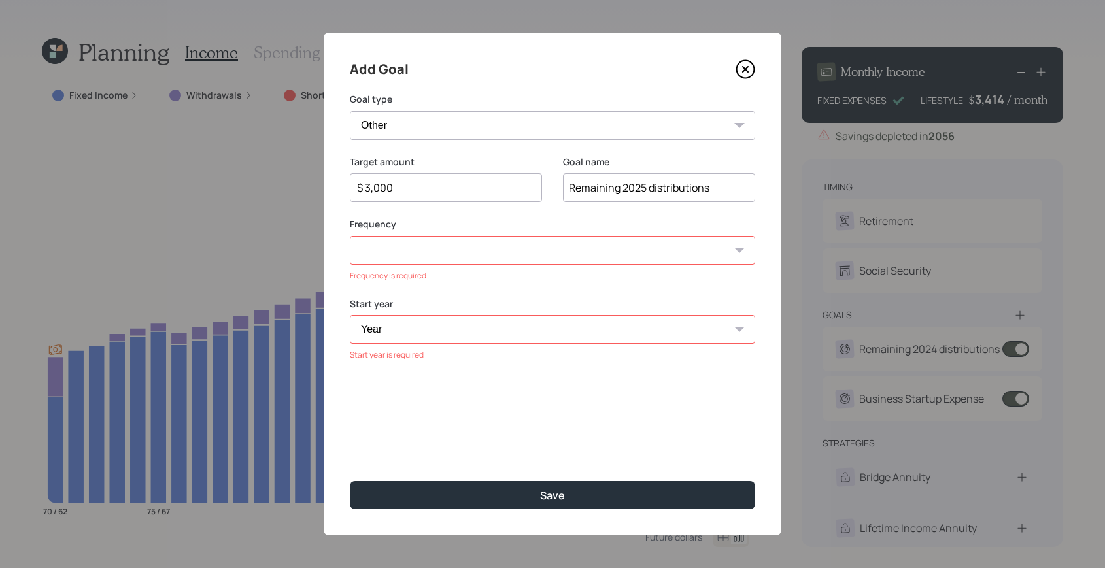
select select "0"
click at [350, 236] on select "One time Every 1 year Every 2 years Every 3 years Every 4 years Every 5 years E…" at bounding box center [552, 250] width 405 height 29
click at [437, 306] on select "Year [DATE] 2026 2027 2028 2029 2030 2031 2032 2033 2034 2035 2036 2037 2038 20…" at bounding box center [552, 312] width 405 height 29
select select "2025"
click at [350, 298] on select "Year [DATE] 2026 2027 2028 2029 2030 2031 2032 2033 2034 2035 2036 2037 2038 20…" at bounding box center [552, 312] width 405 height 29
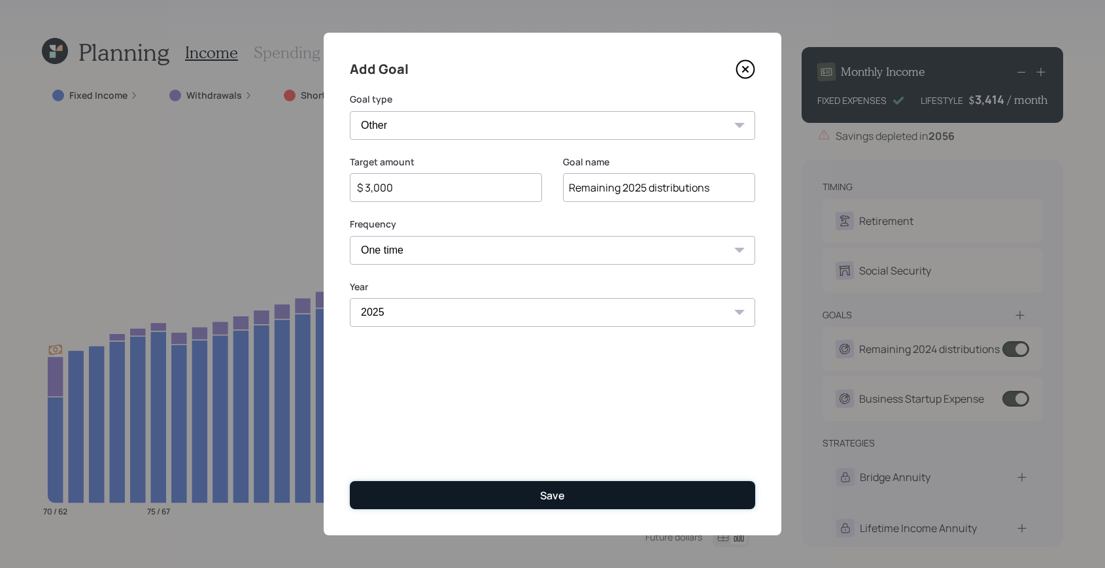
click at [558, 494] on div "Save" at bounding box center [552, 495] width 25 height 14
type input "$"
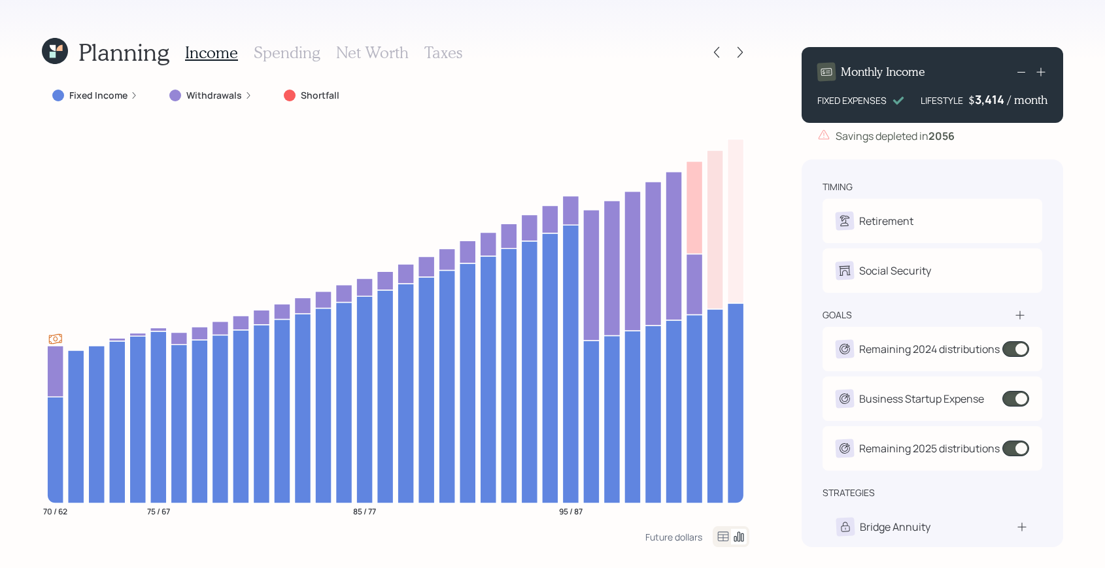
click at [56, 50] on icon at bounding box center [54, 51] width 31 height 31
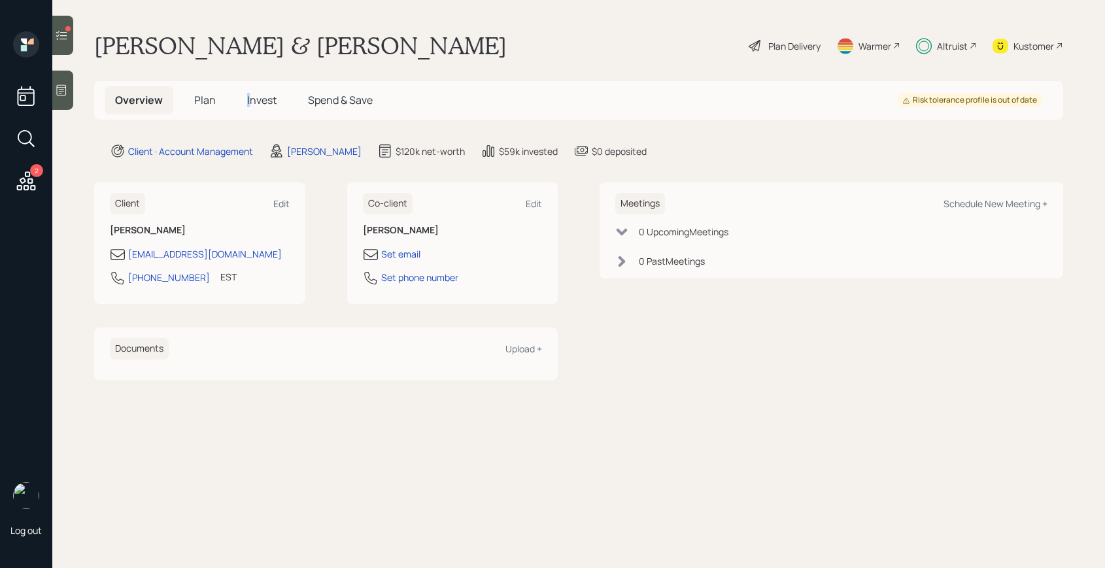
click at [247, 93] on span "Invest" at bounding box center [261, 100] width 29 height 14
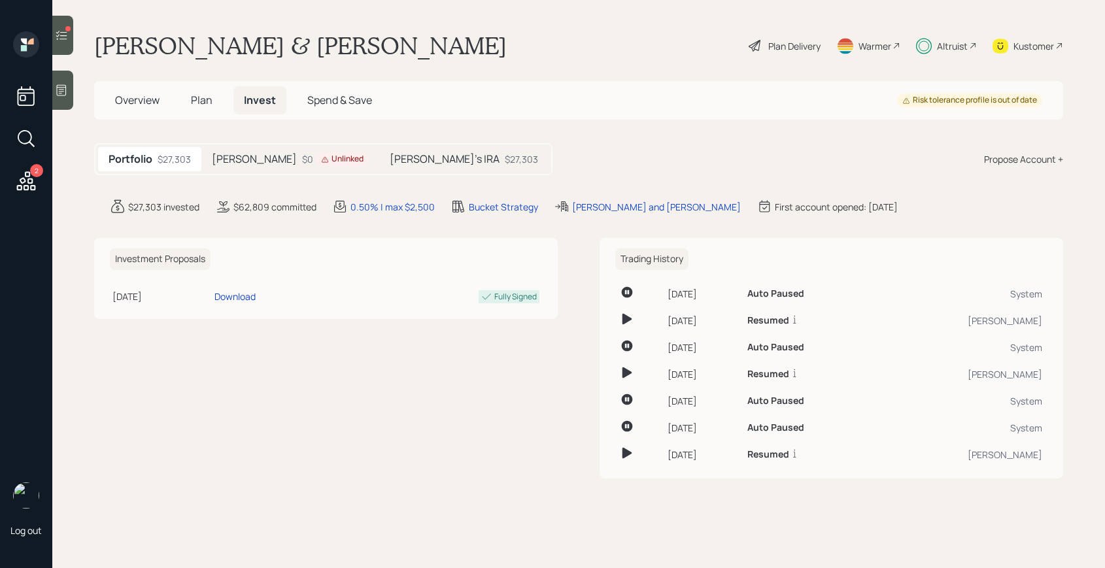
click at [390, 163] on h5 "[PERSON_NAME]'s IRA" at bounding box center [445, 159] width 110 height 12
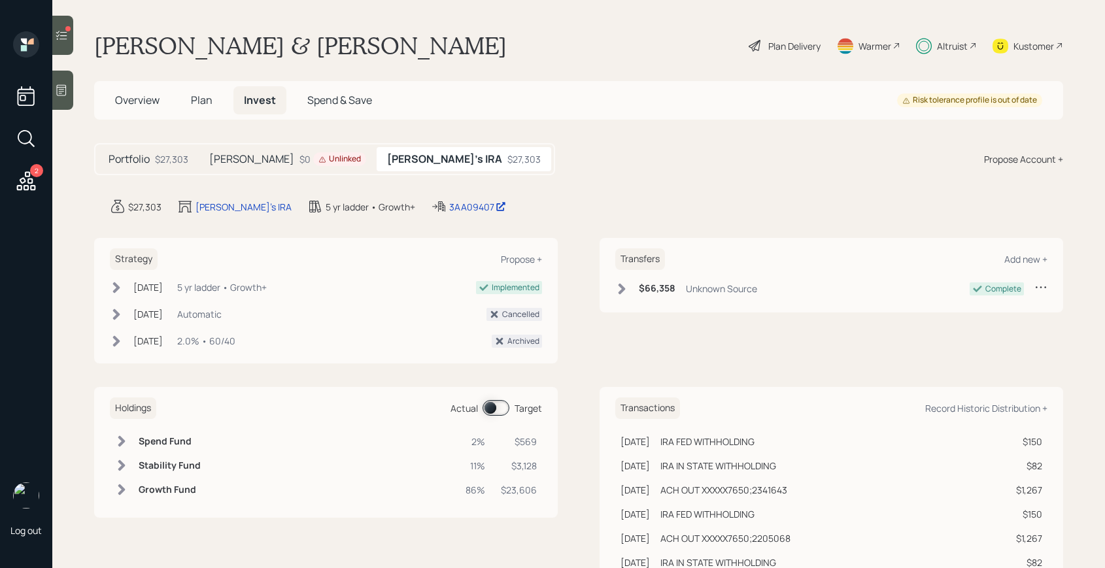
click at [492, 399] on div "Holdings Actual Target" at bounding box center [326, 409] width 432 height 22
click at [494, 403] on span at bounding box center [495, 408] width 27 height 16
click at [126, 442] on icon at bounding box center [121, 441] width 13 height 13
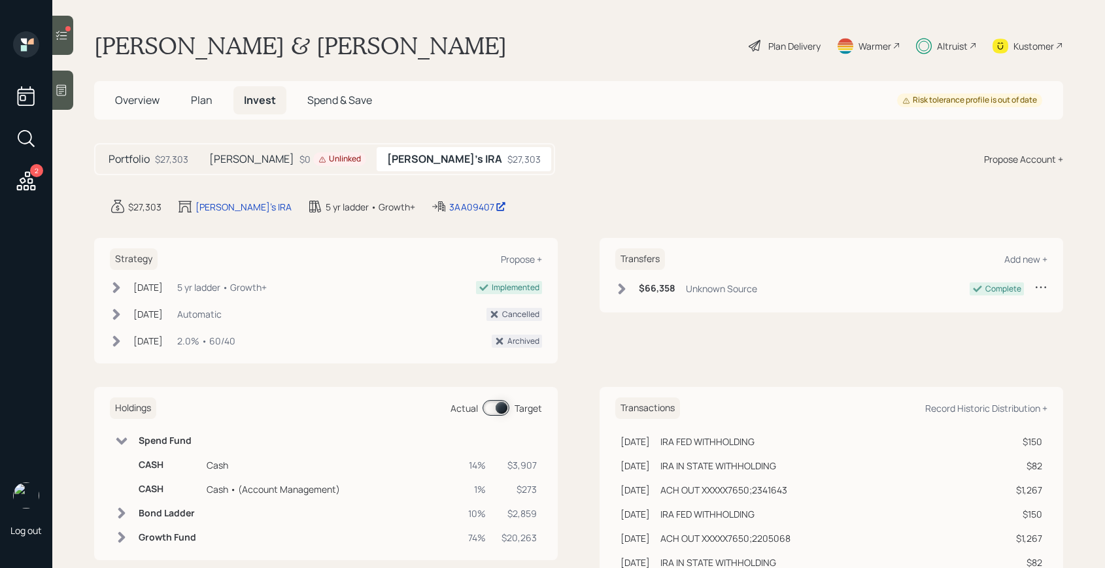
click at [494, 413] on span at bounding box center [495, 408] width 27 height 16
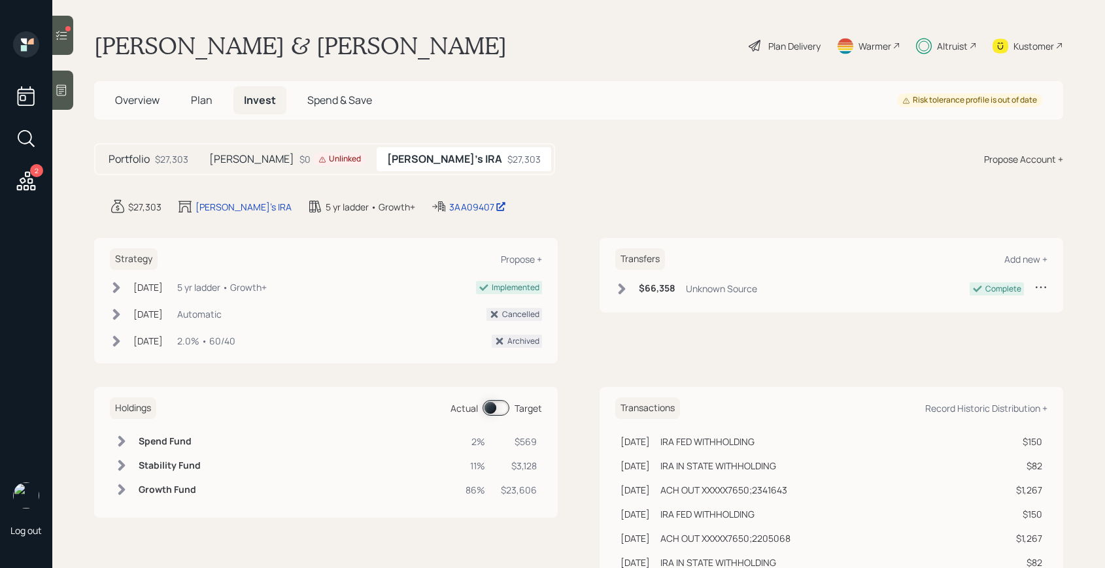
click at [494, 413] on span at bounding box center [495, 408] width 27 height 16
click at [69, 39] on div at bounding box center [62, 35] width 21 height 39
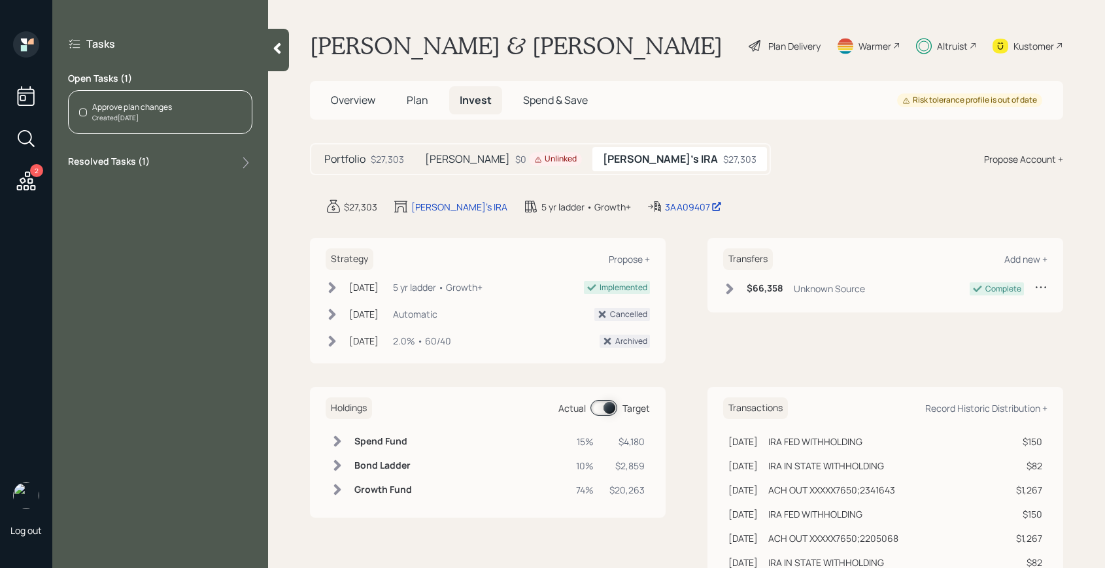
click at [119, 110] on div "Approve plan changes" at bounding box center [132, 107] width 80 height 12
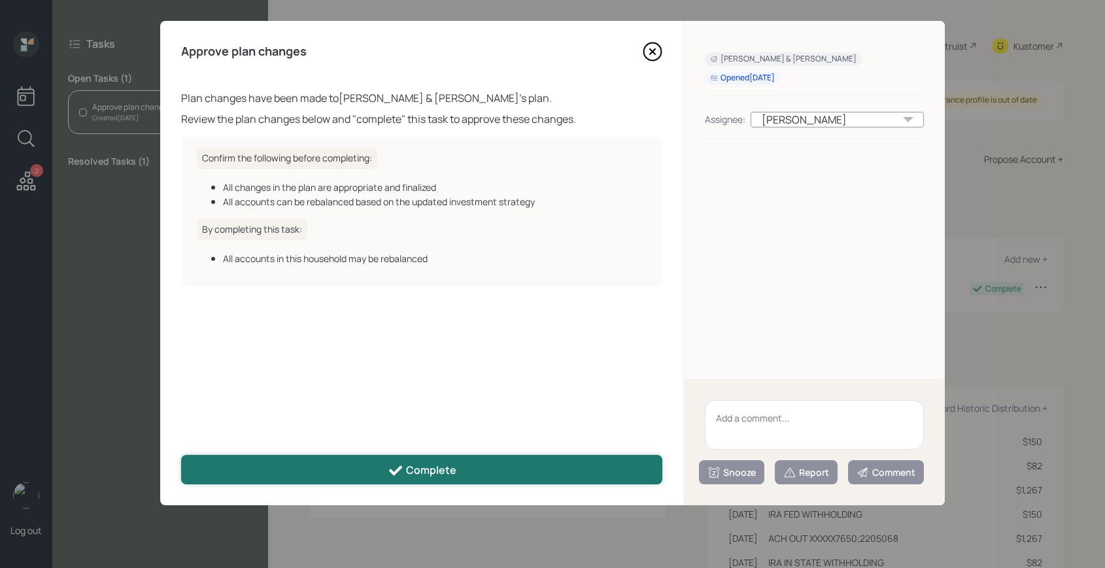
click at [420, 467] on div "Complete" at bounding box center [422, 471] width 69 height 16
